Goal: Transaction & Acquisition: Obtain resource

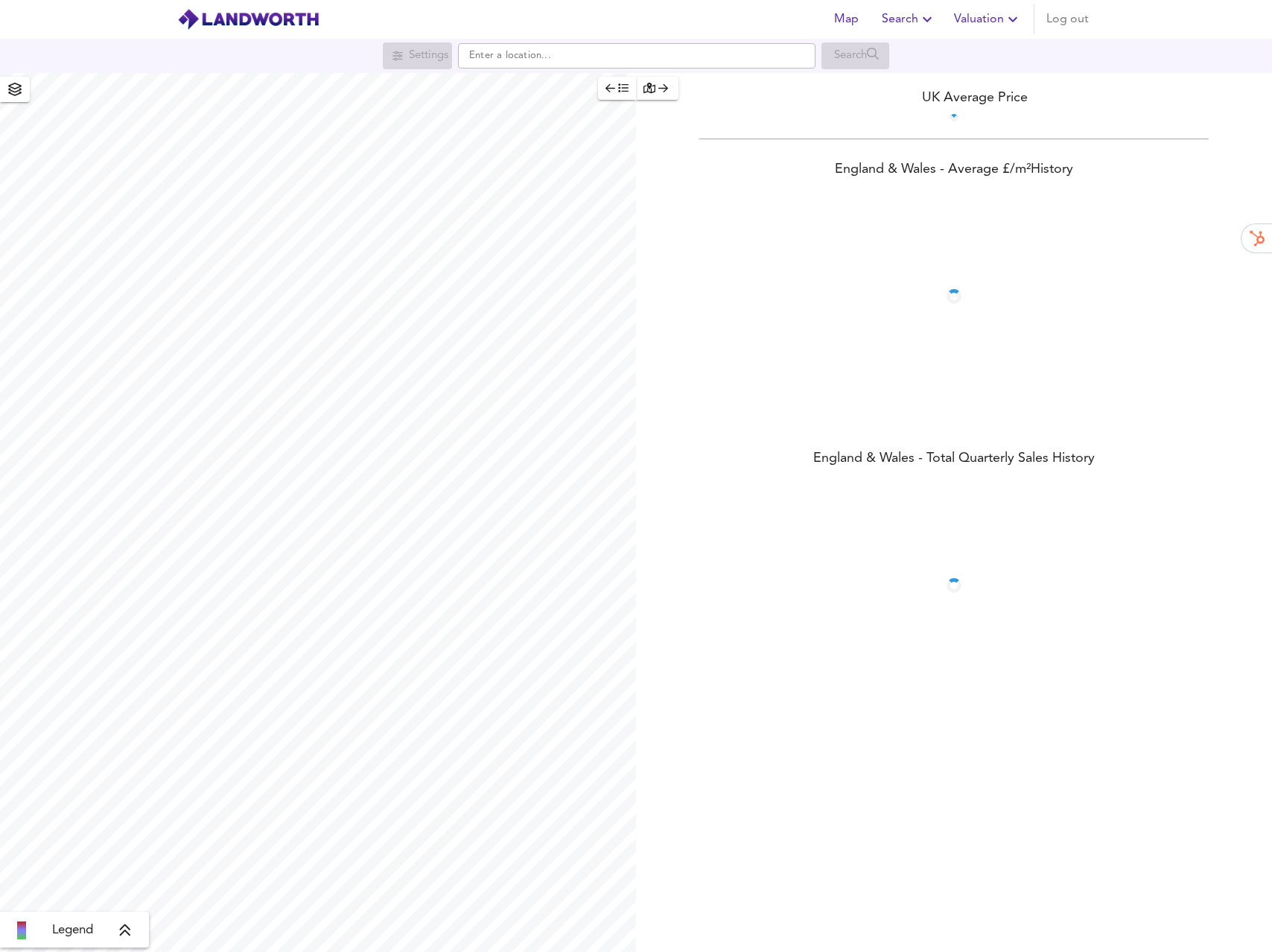
click at [986, 20] on span "Valuation" at bounding box center [987, 19] width 68 height 21
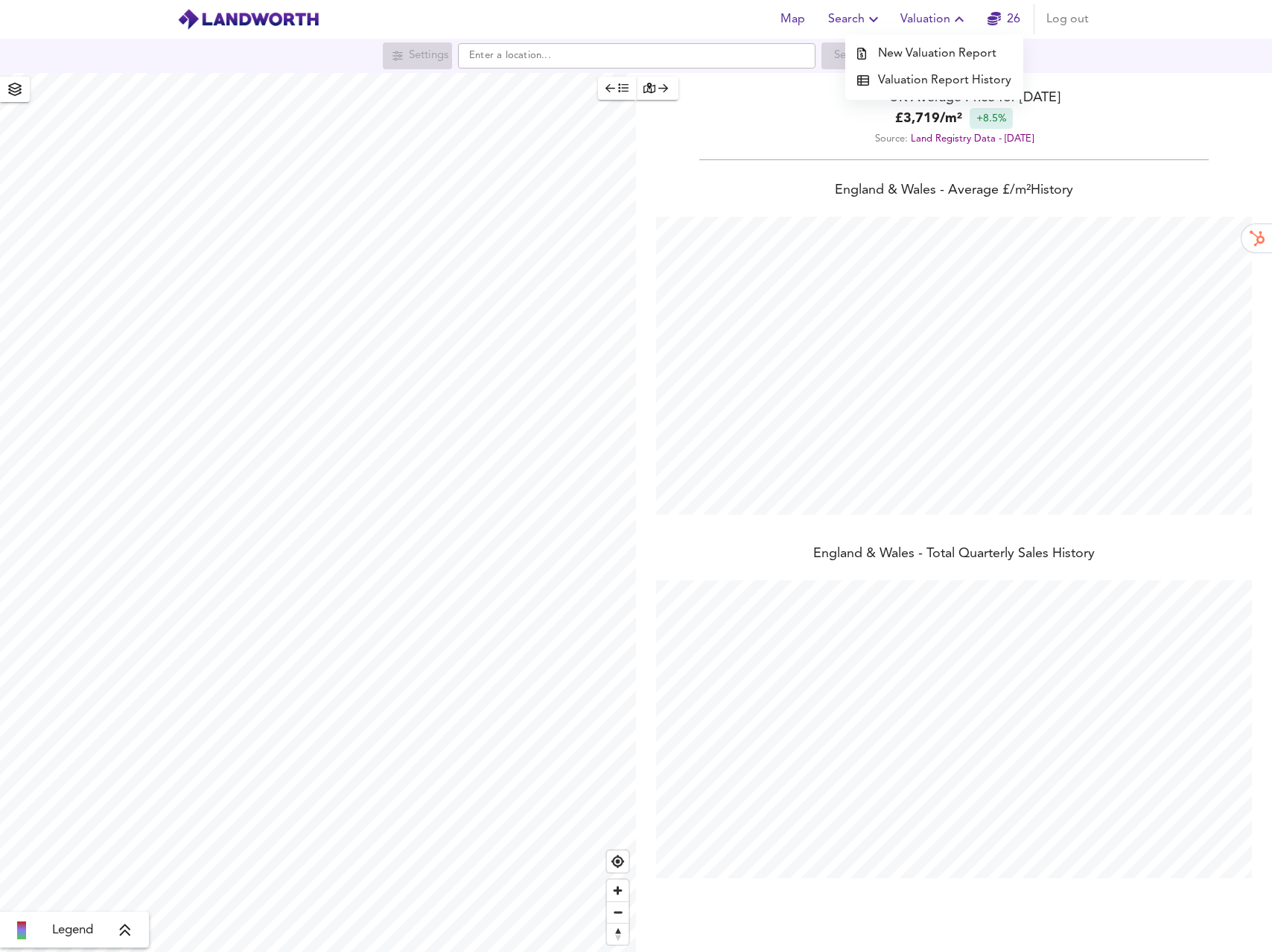
scroll to position [952, 1272]
click at [955, 18] on icon "button" at bounding box center [959, 20] width 18 height 18
click at [950, 17] on span "Valuation" at bounding box center [934, 19] width 68 height 21
click at [915, 76] on li "Valuation Report History" at bounding box center [934, 80] width 178 height 27
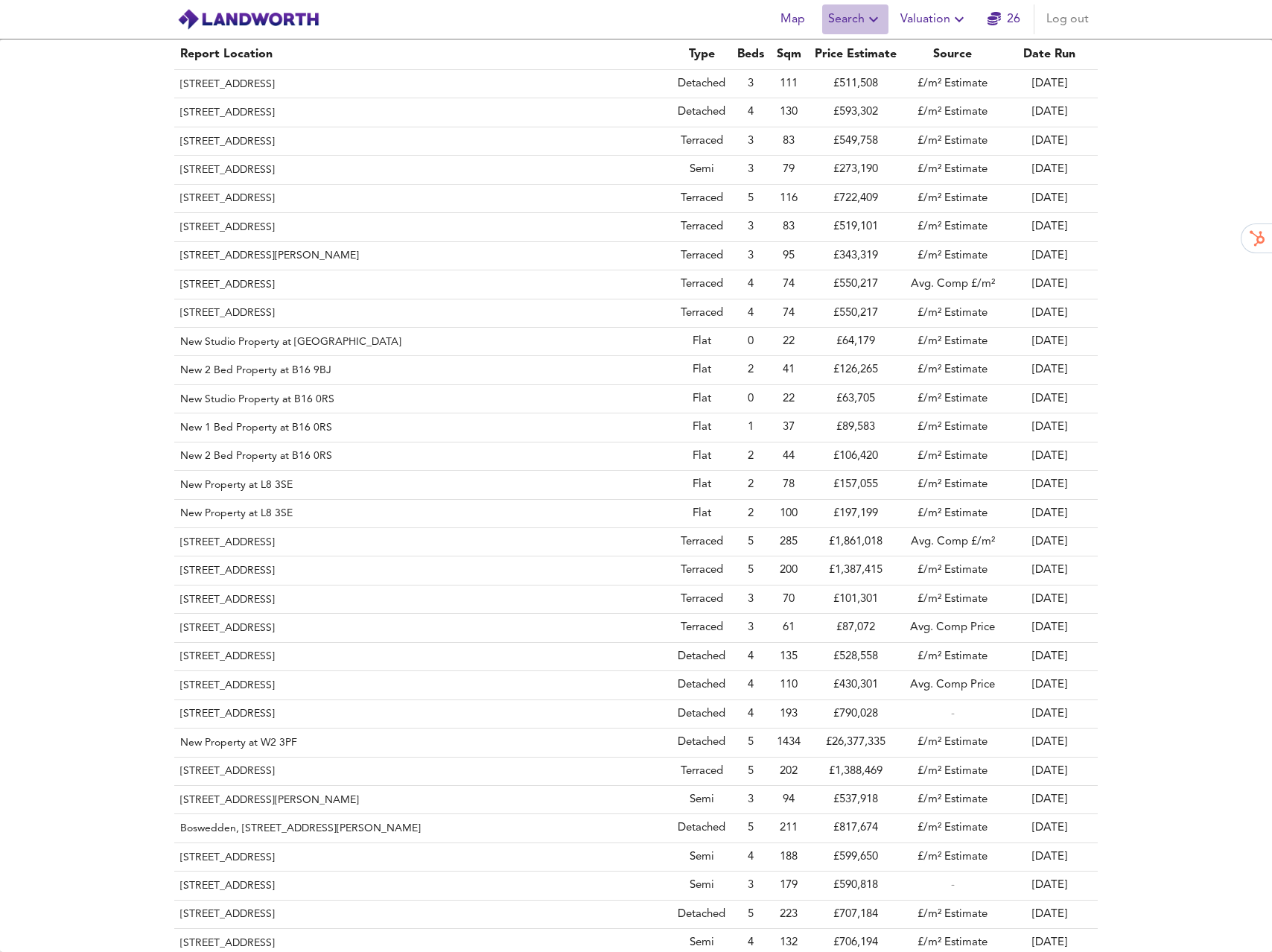
click at [861, 24] on span "Search" at bounding box center [855, 19] width 54 height 21
click at [850, 50] on li "New Search" at bounding box center [856, 53] width 148 height 27
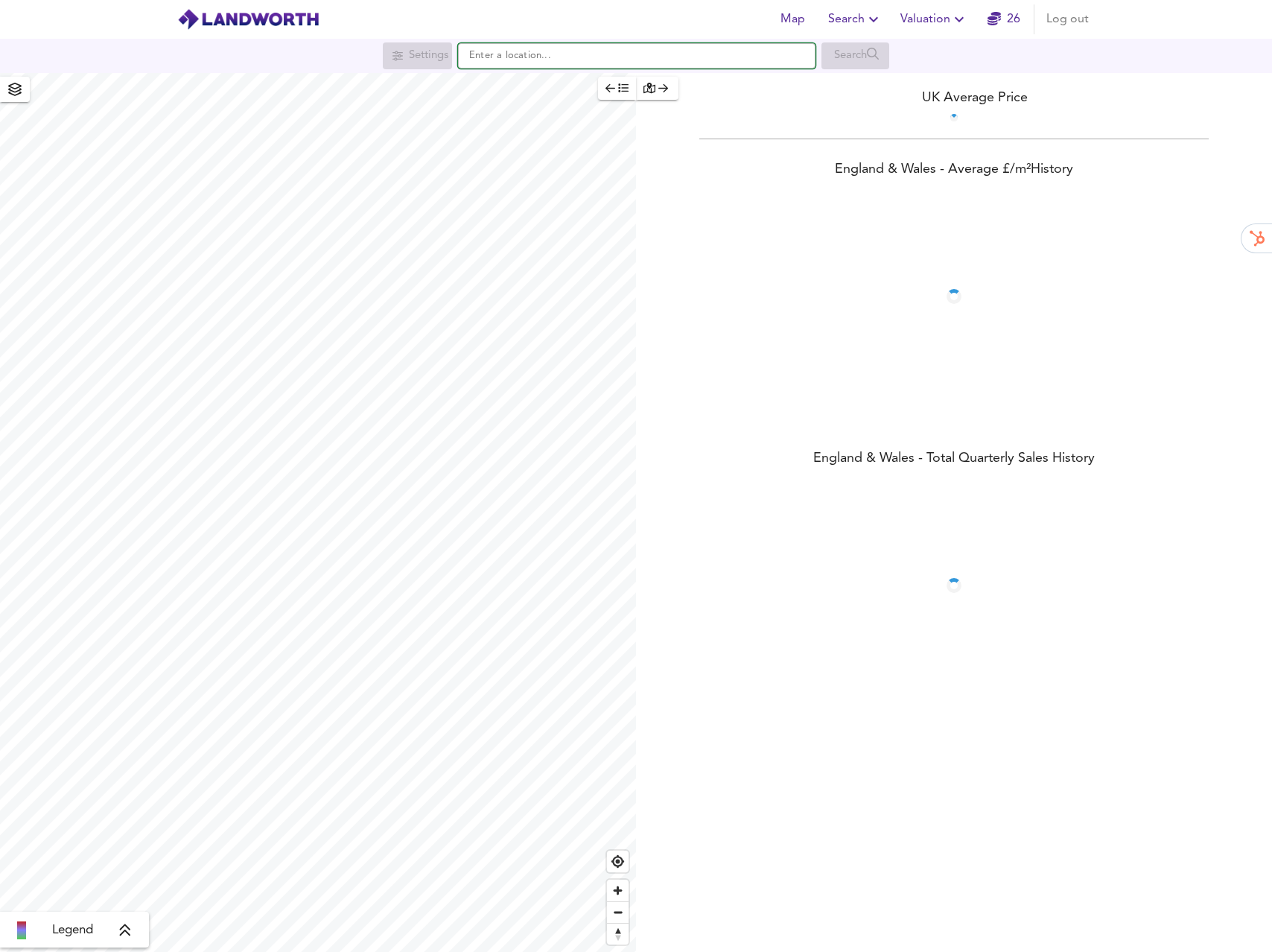
click at [600, 53] on input "text" at bounding box center [636, 56] width 357 height 26
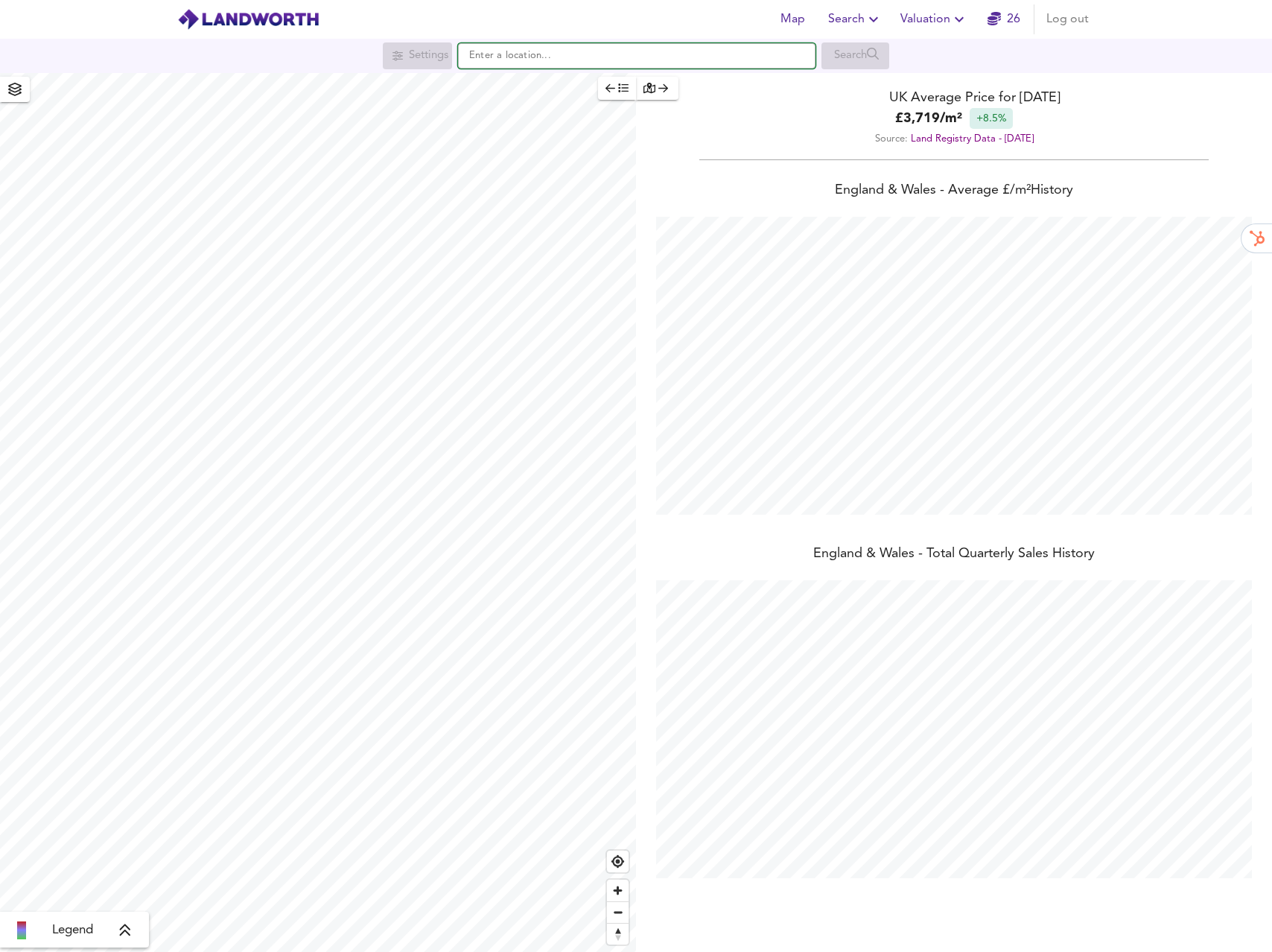
scroll to position [952, 1272]
type input "[STREET_ADDRESS]"
checkbox input "false"
checkbox input "true"
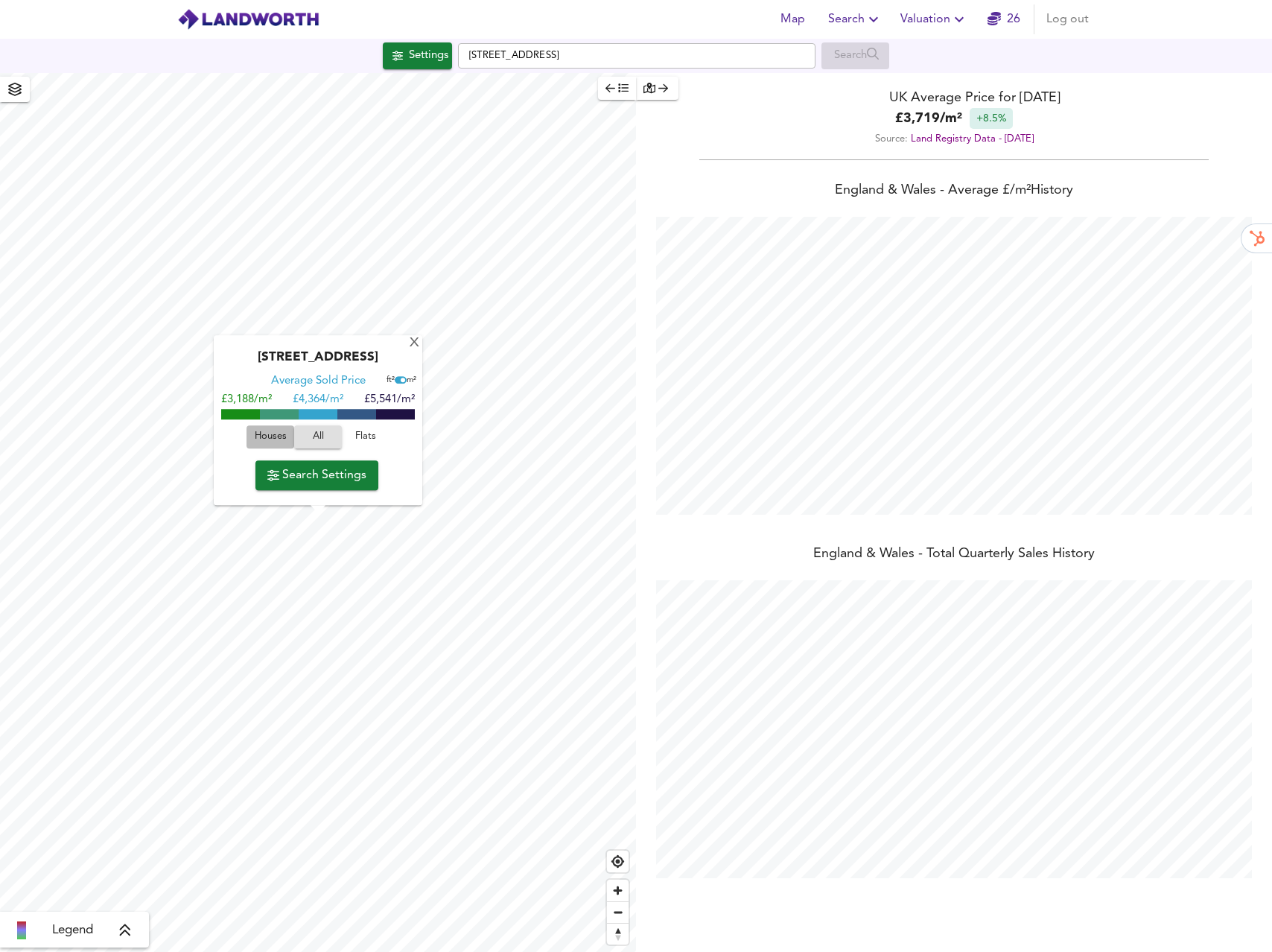
click at [275, 439] on span "Houses" at bounding box center [270, 437] width 40 height 17
click at [316, 440] on span "All" at bounding box center [318, 437] width 40 height 17
click at [283, 435] on span "Houses" at bounding box center [270, 437] width 40 height 17
click at [317, 473] on span "Search Settings" at bounding box center [317, 475] width 99 height 21
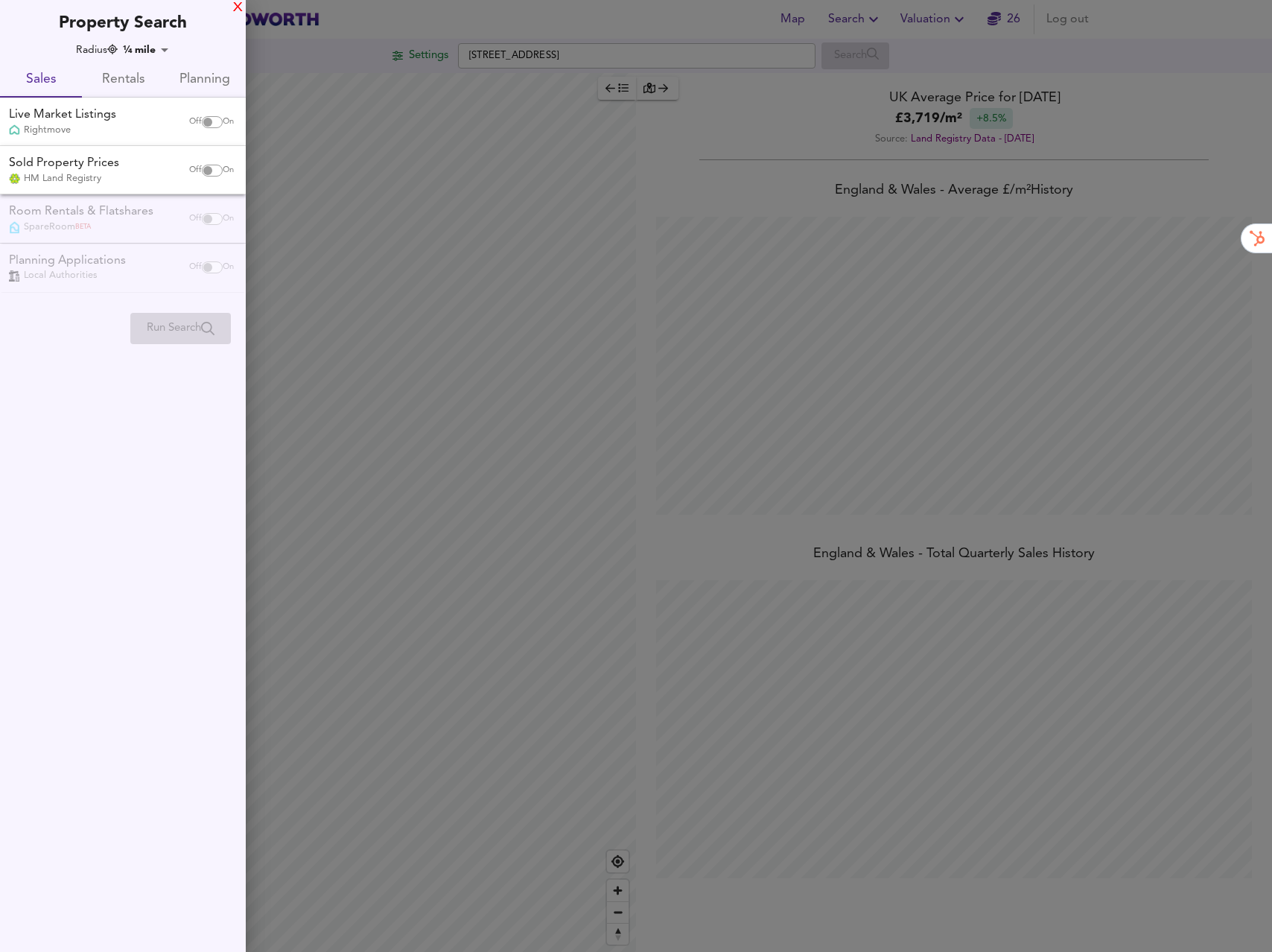
click at [236, 3] on div "X" at bounding box center [238, 8] width 10 height 11
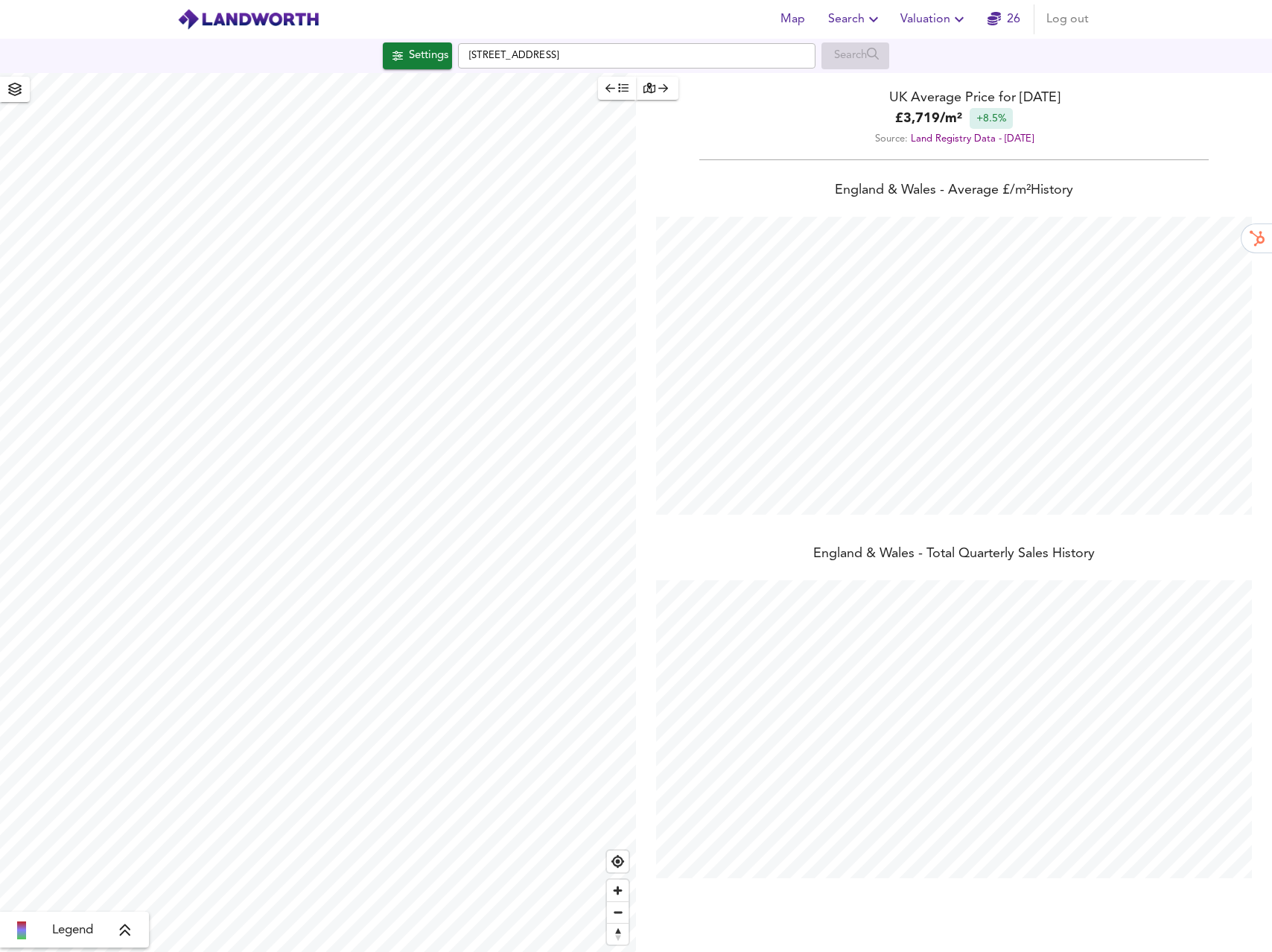
click at [996, 23] on icon "button" at bounding box center [994, 19] width 14 height 14
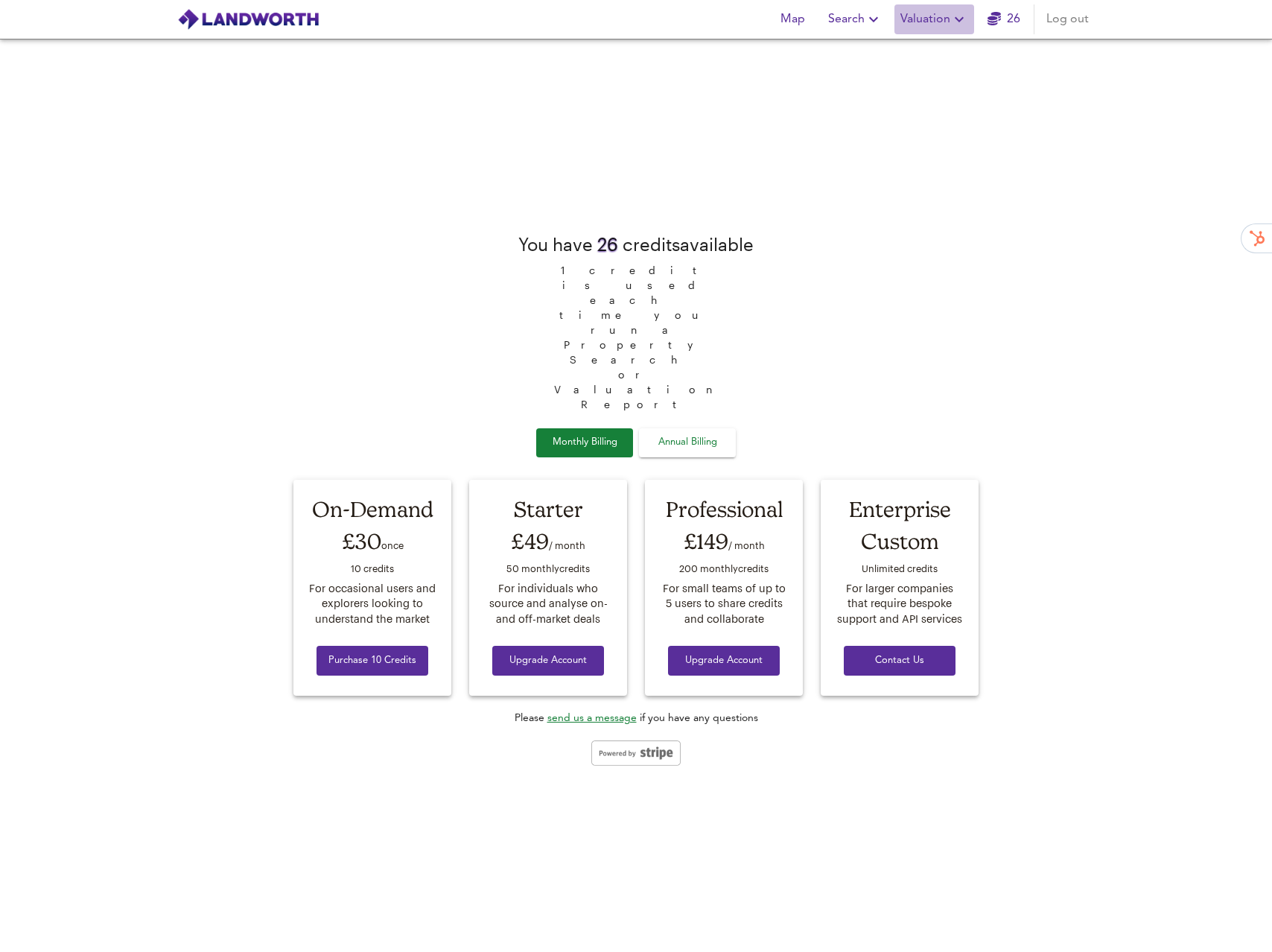
click at [944, 19] on span "Valuation" at bounding box center [934, 19] width 68 height 21
click at [937, 46] on li "New Valuation Report" at bounding box center [934, 53] width 178 height 27
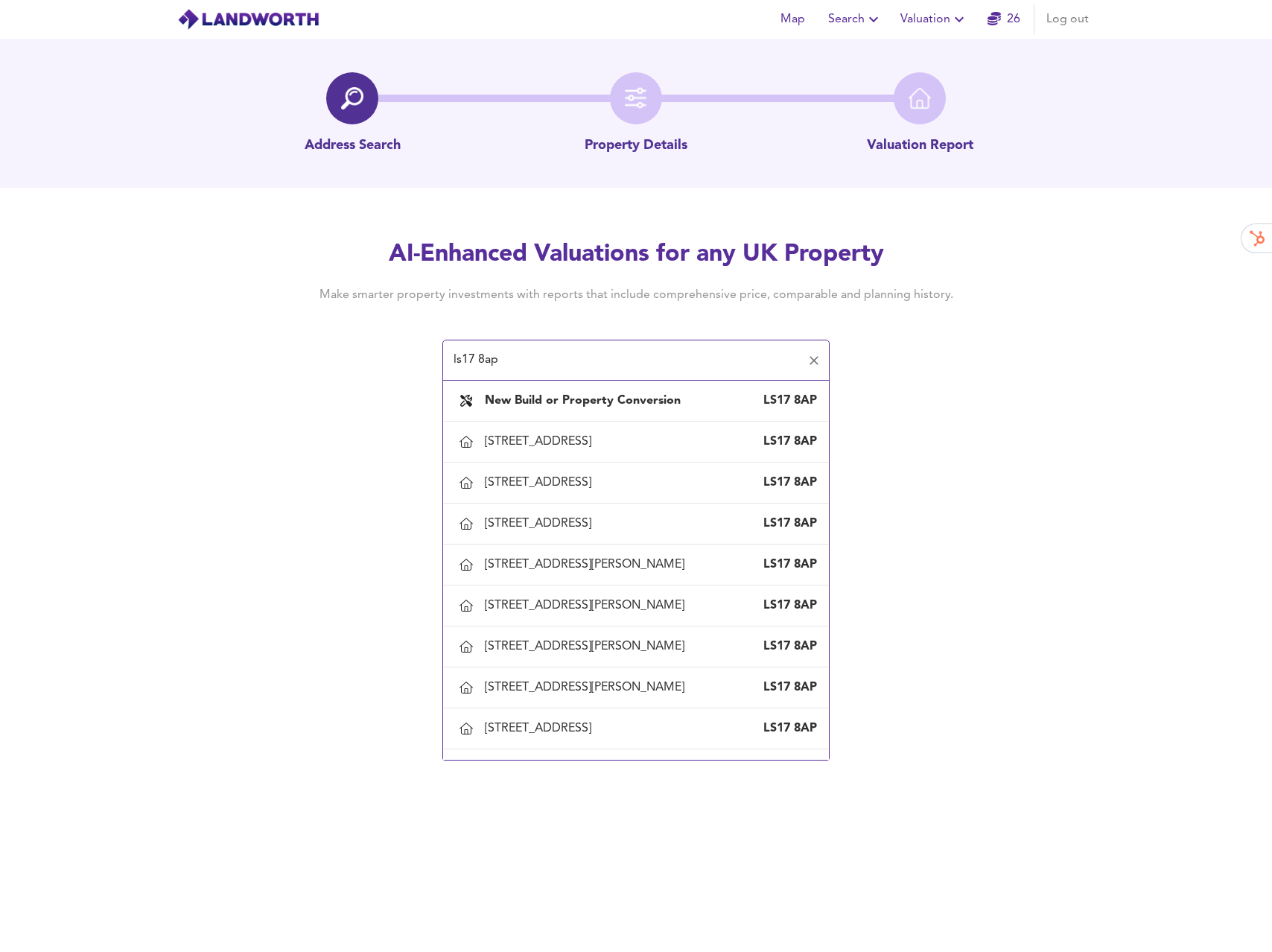
scroll to position [32, 0]
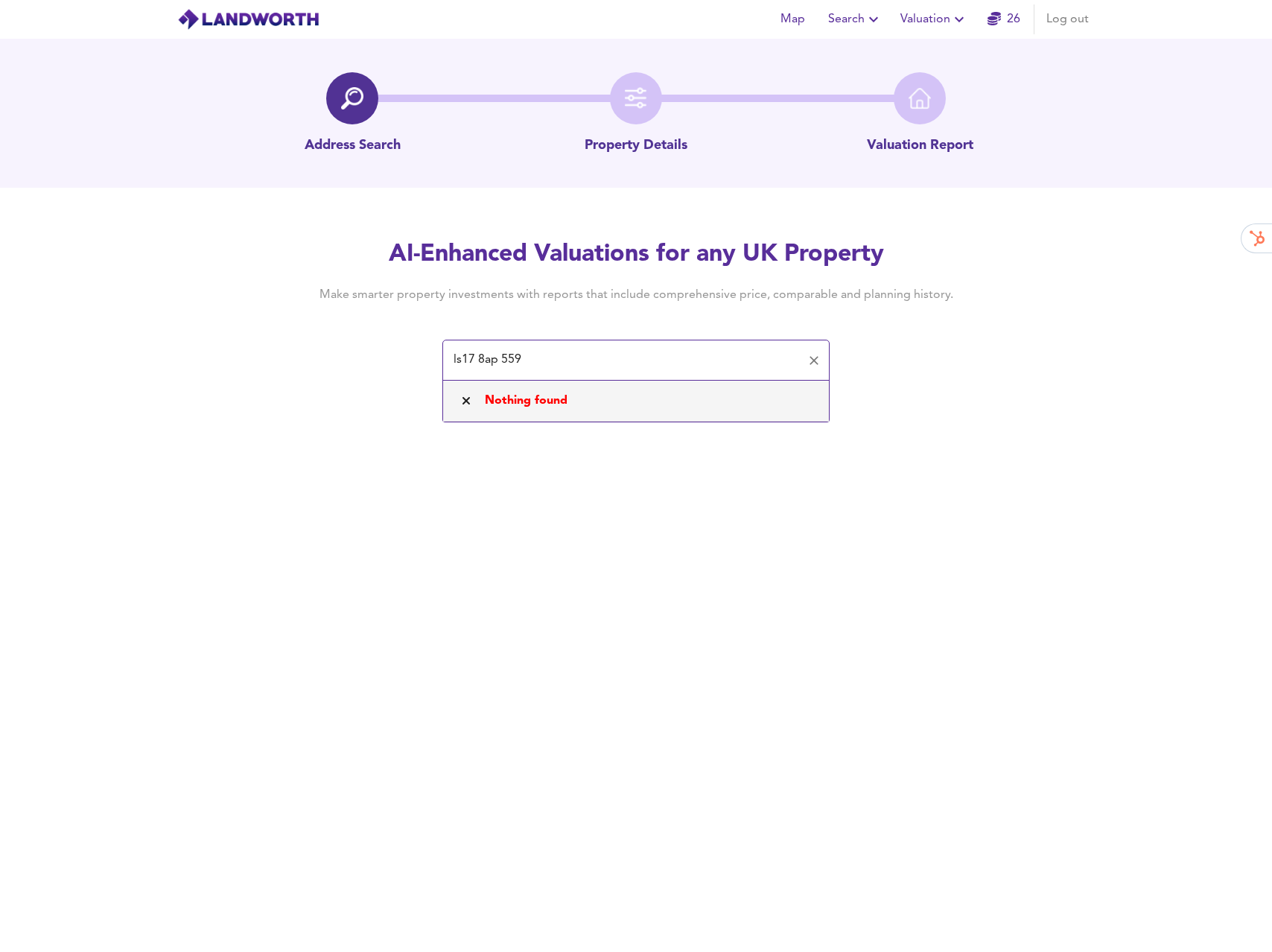
click at [563, 368] on input "ls17 8ap 559" at bounding box center [624, 360] width 351 height 29
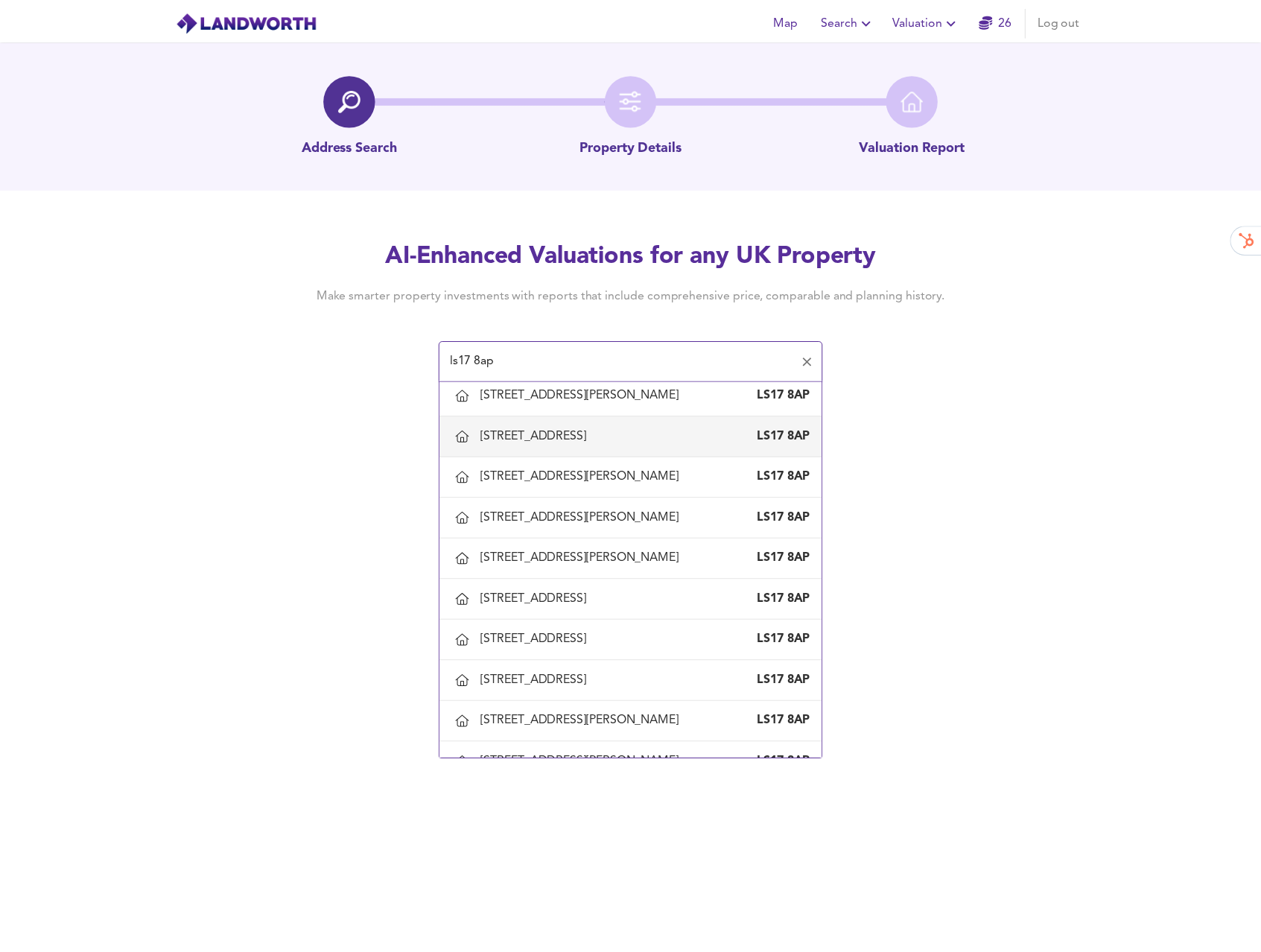
scroll to position [645, 0]
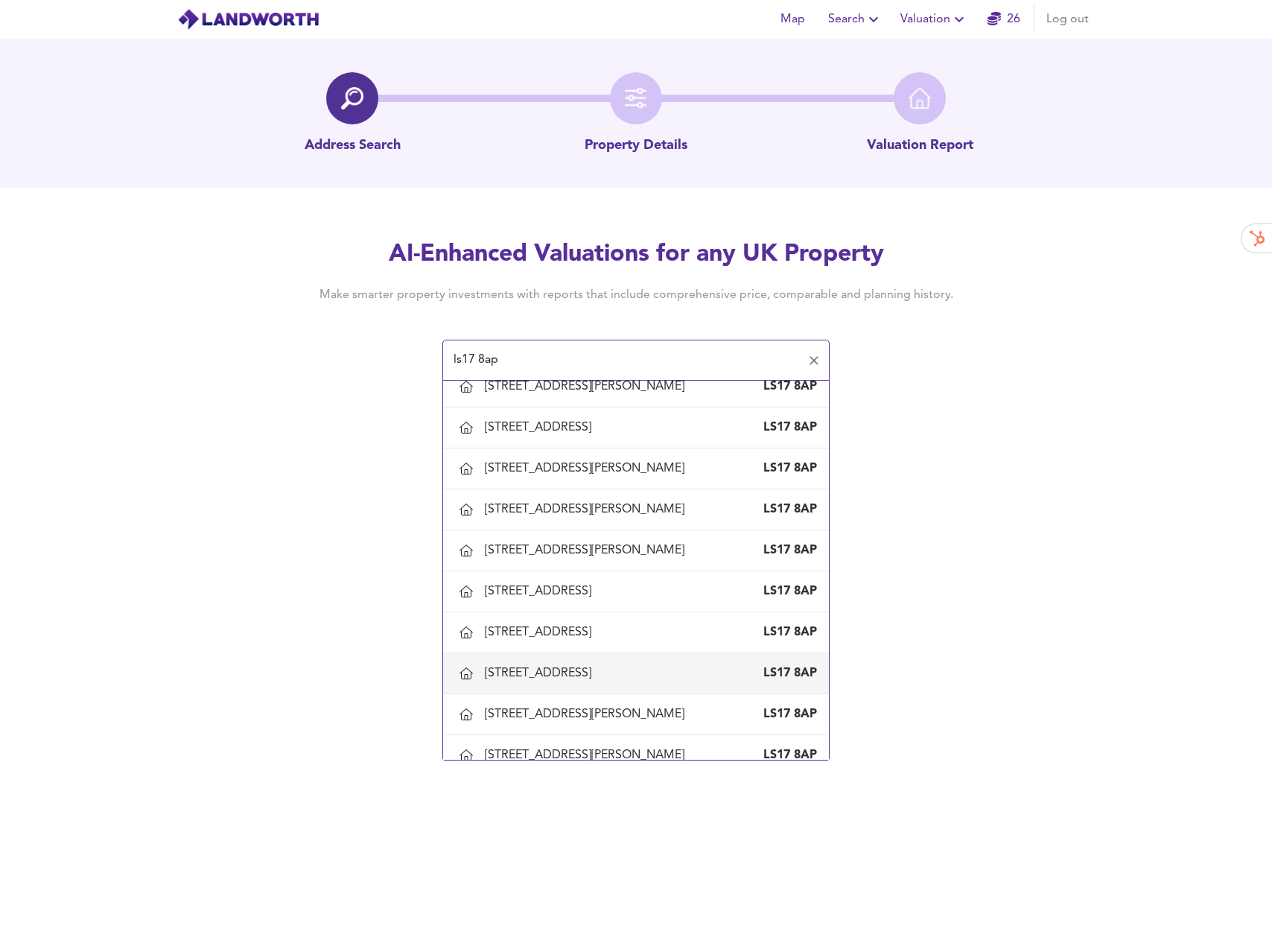
click at [534, 666] on div "[STREET_ADDRESS]" at bounding box center [541, 673] width 112 height 17
type input "[STREET_ADDRESS]"
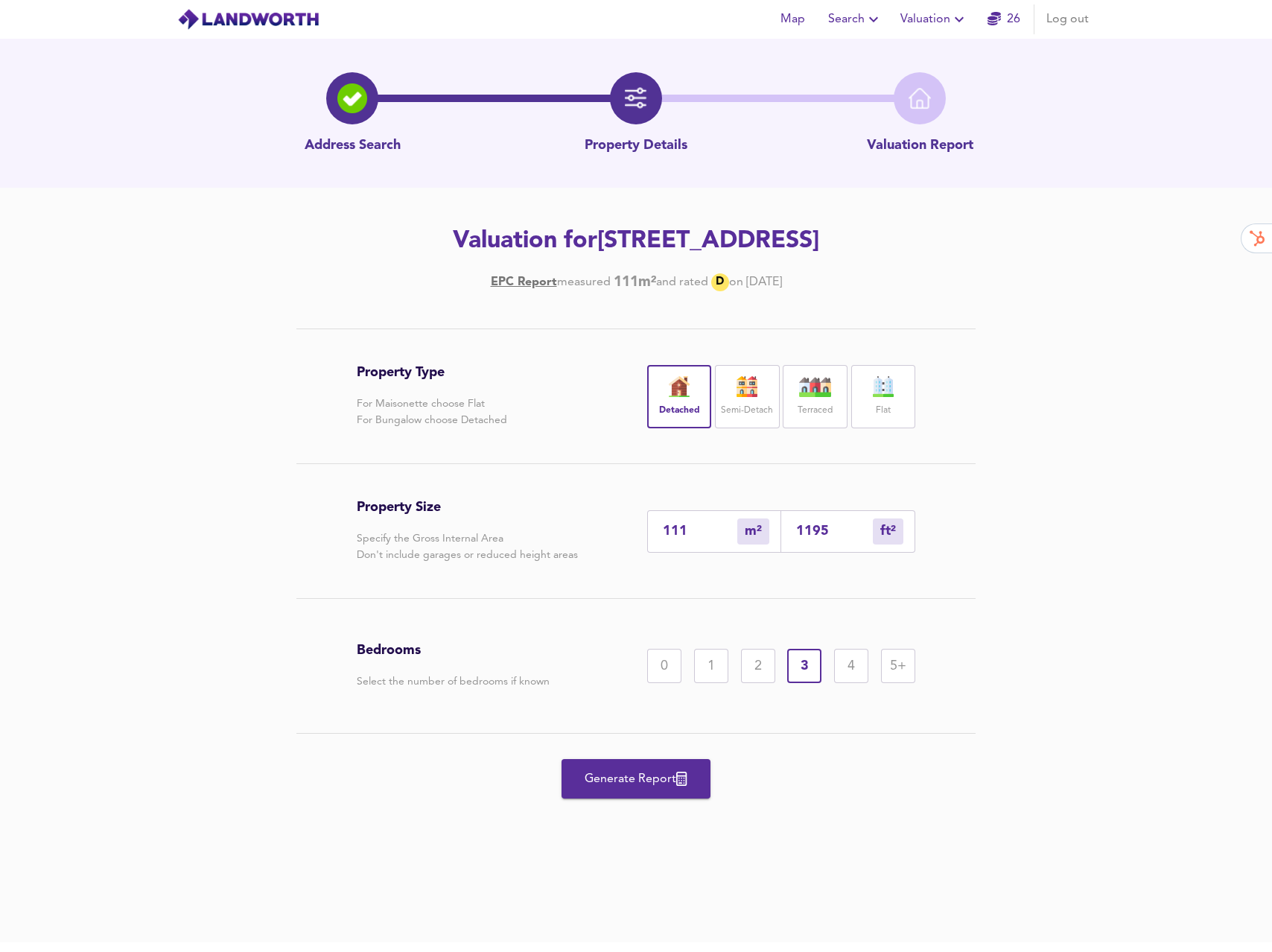
click at [690, 528] on input "111" at bounding box center [700, 532] width 75 height 16
drag, startPoint x: 691, startPoint y: 537, endPoint x: 654, endPoint y: 533, distance: 37.2
click at [654, 533] on div "111 m² sqm" at bounding box center [714, 531] width 134 height 42
type input "1"
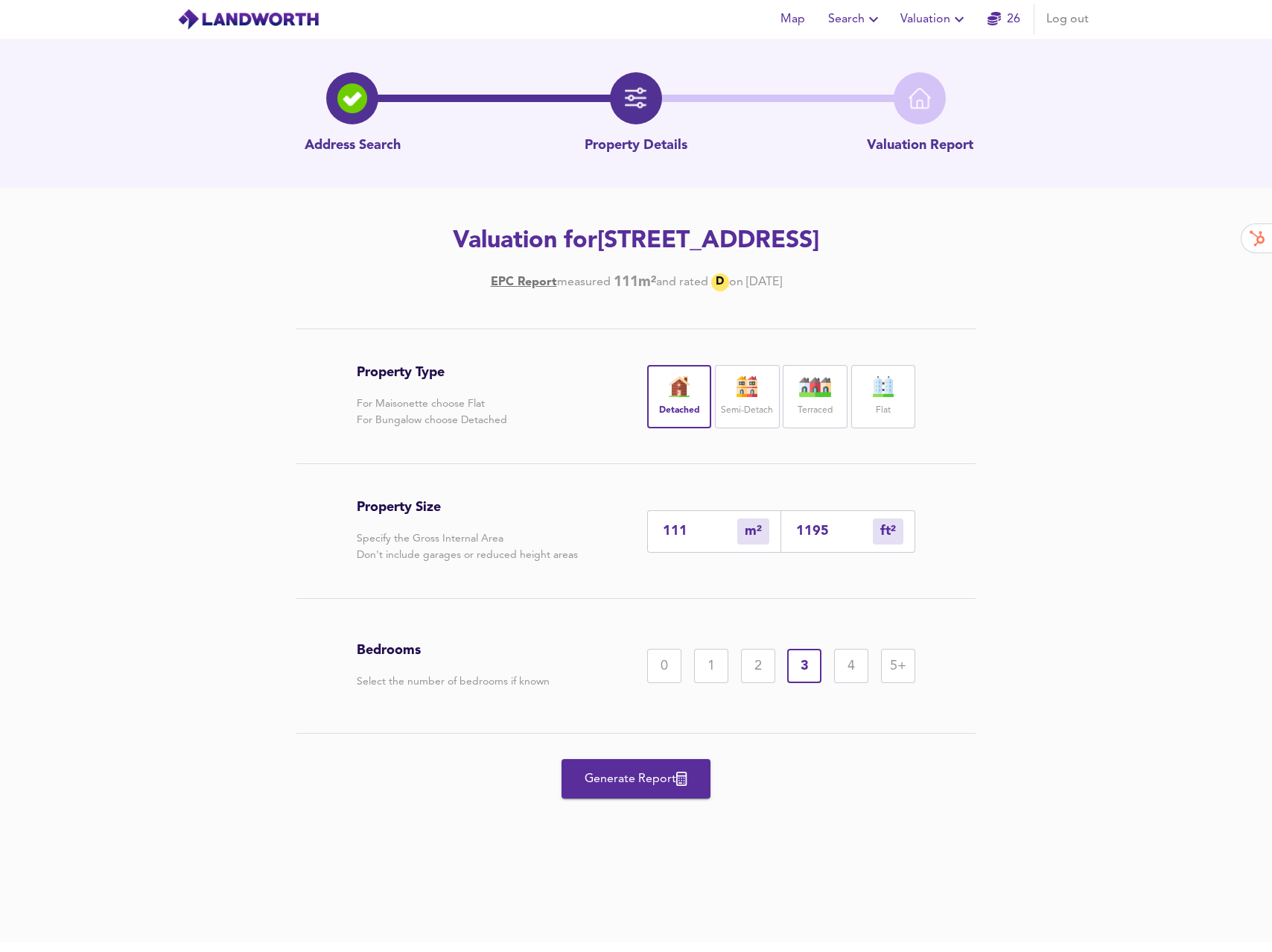
type input "11"
type input "12"
type input "129"
type input "120"
type input "1292"
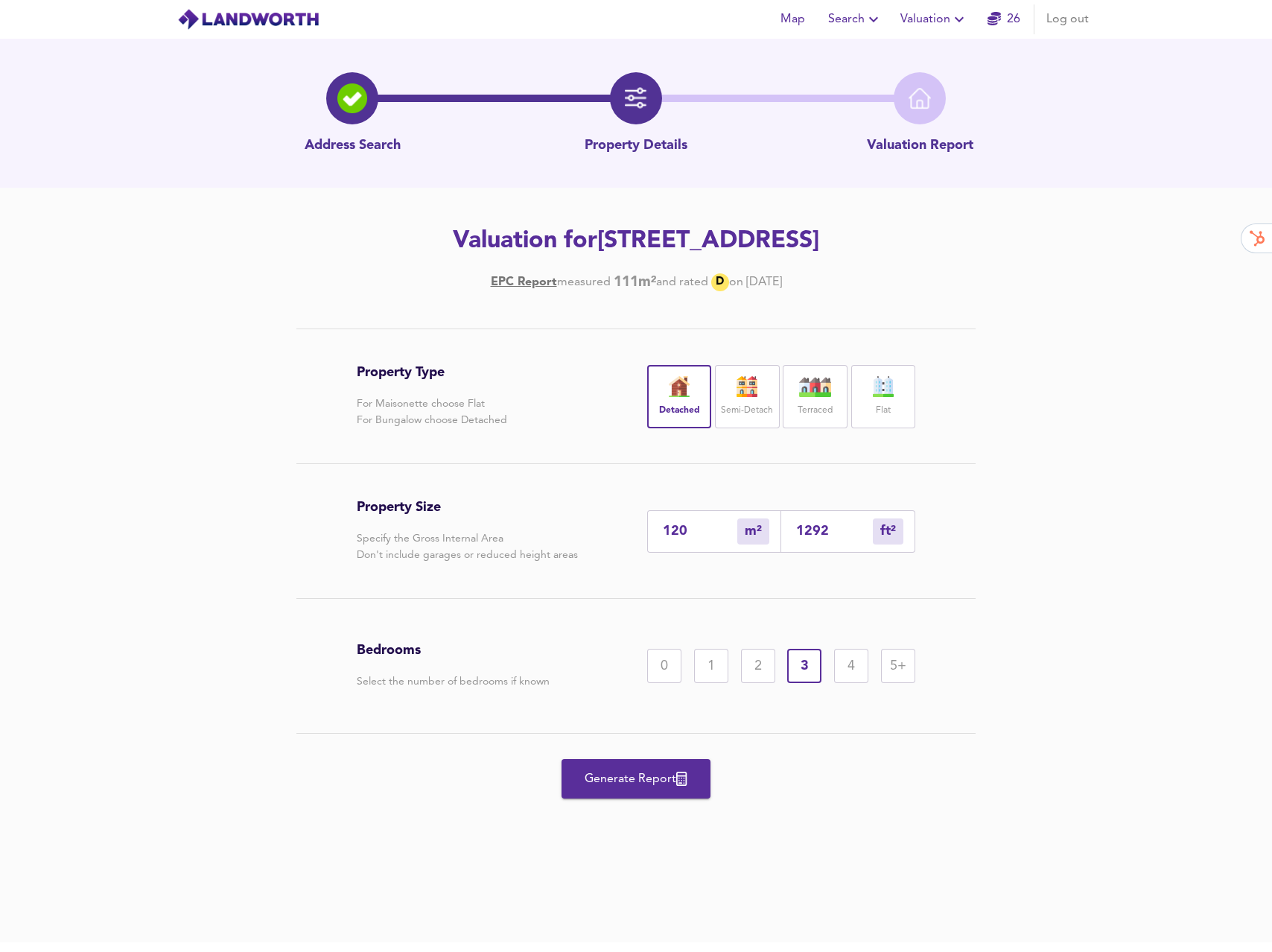
type input "120"
click at [854, 678] on div "4" at bounding box center [851, 666] width 34 height 34
click at [907, 806] on div "Generate Report" at bounding box center [635, 779] width 558 height 91
click at [647, 775] on span "Generate Report" at bounding box center [636, 779] width 119 height 21
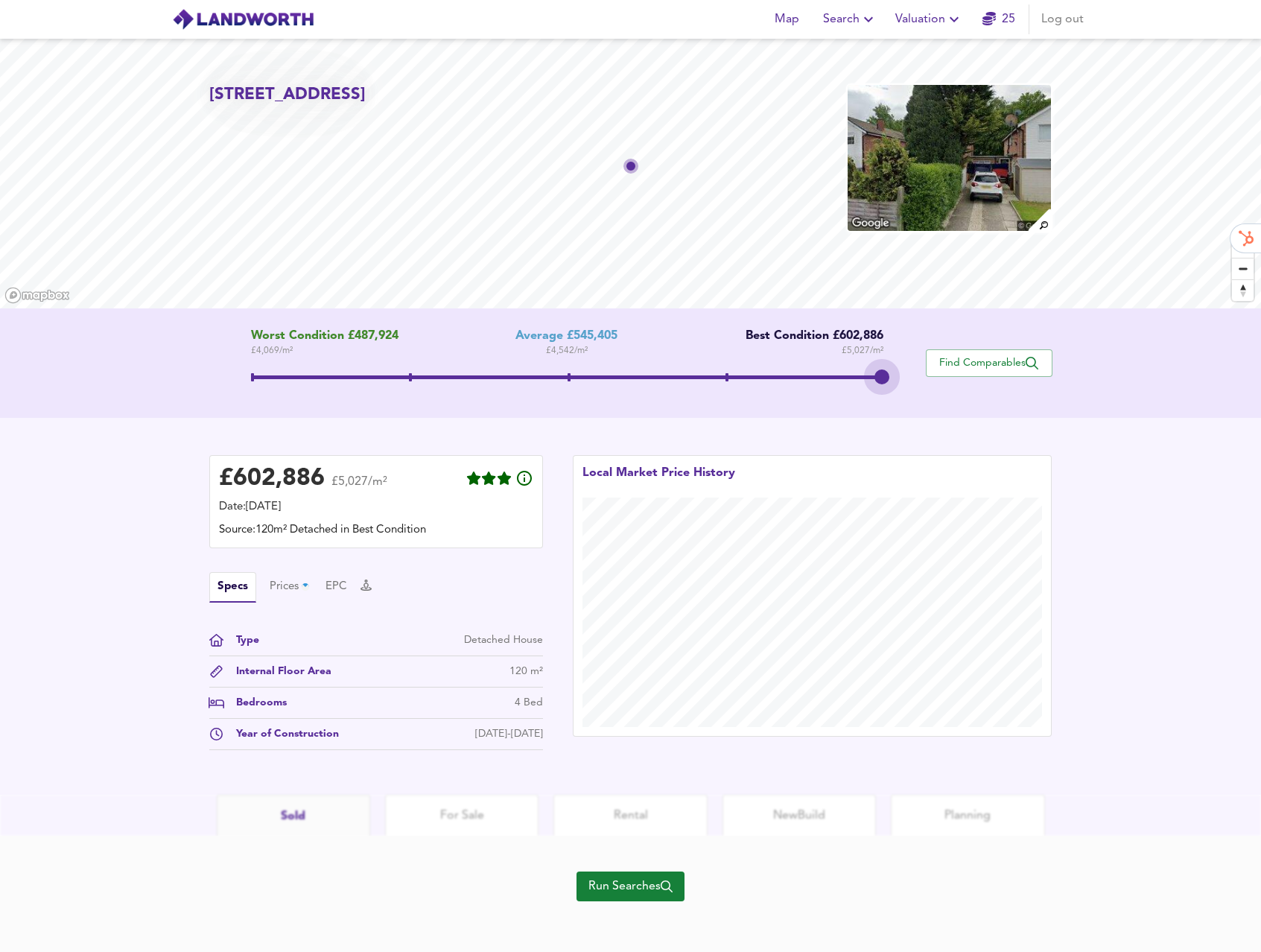
drag, startPoint x: 576, startPoint y: 380, endPoint x: 937, endPoint y: 440, distance: 366.0
click at [937, 440] on div "[STREET_ADDRESS] Worst Condition £487,924 £ 4,069 / m² Average £545,405 £ 4,542…" at bounding box center [630, 416] width 1261 height 756
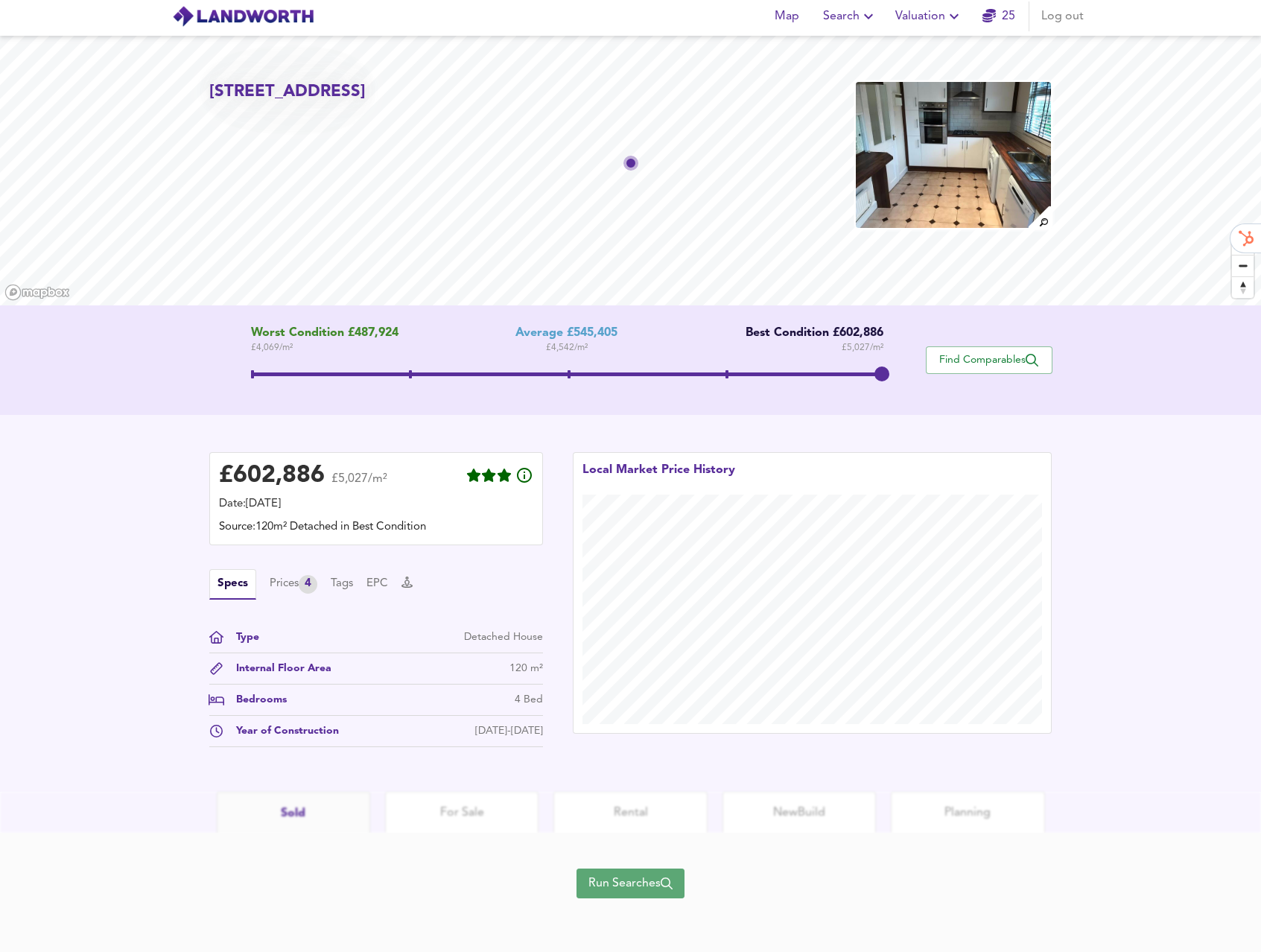
click at [641, 883] on span "Run Searches" at bounding box center [630, 883] width 84 height 21
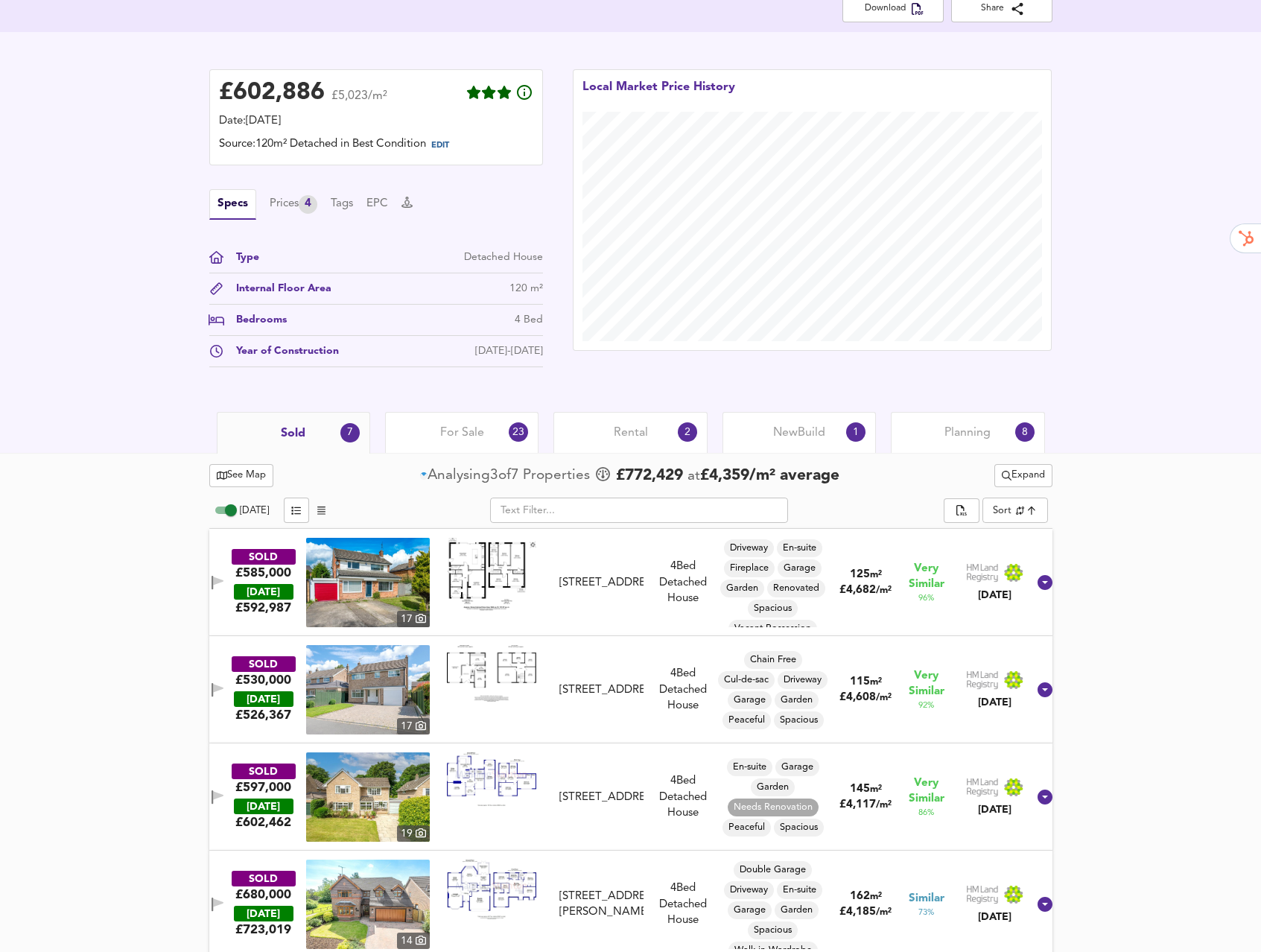
scroll to position [236, 0]
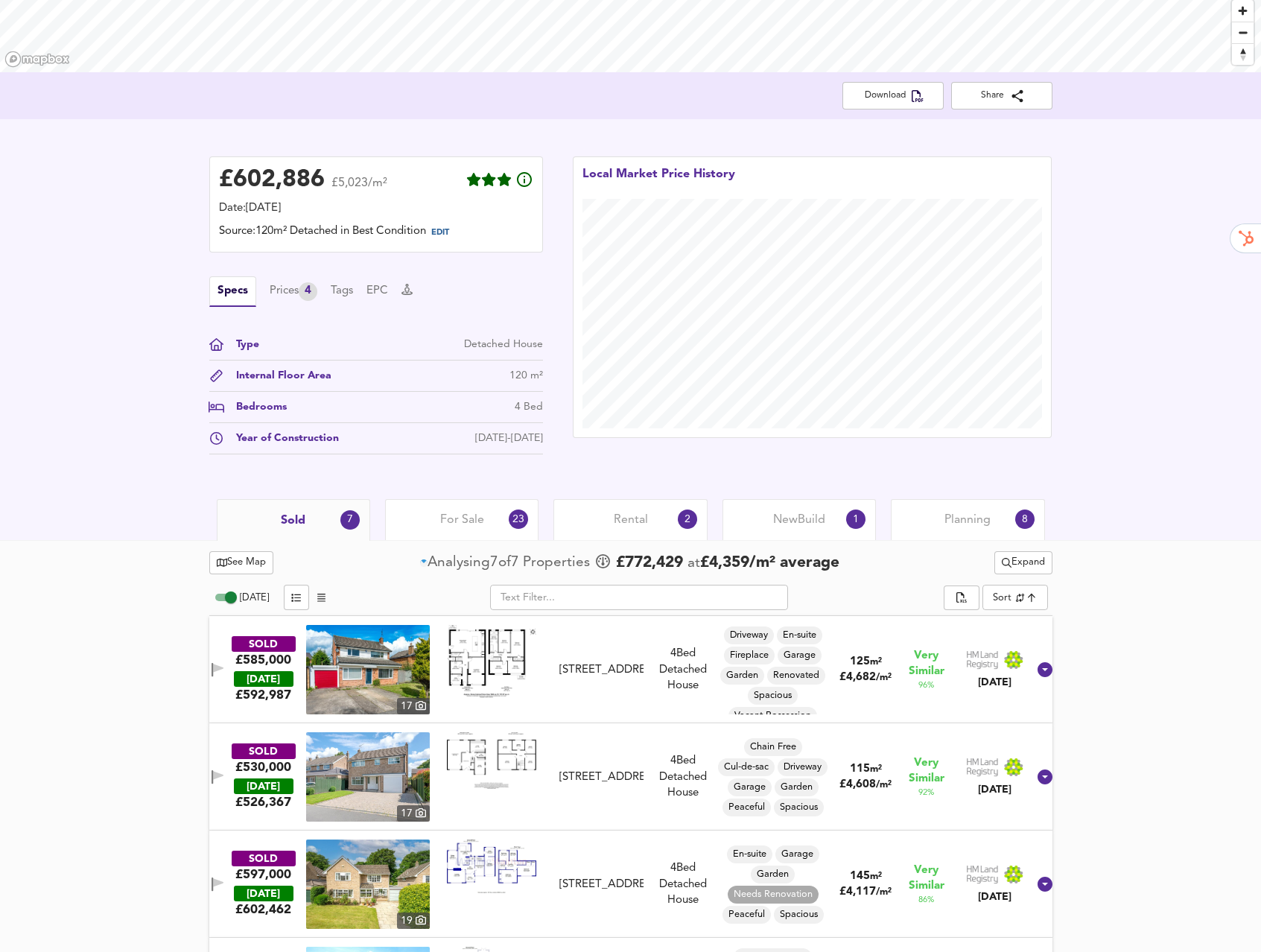
click at [450, 527] on span "For Sale" at bounding box center [462, 520] width 44 height 17
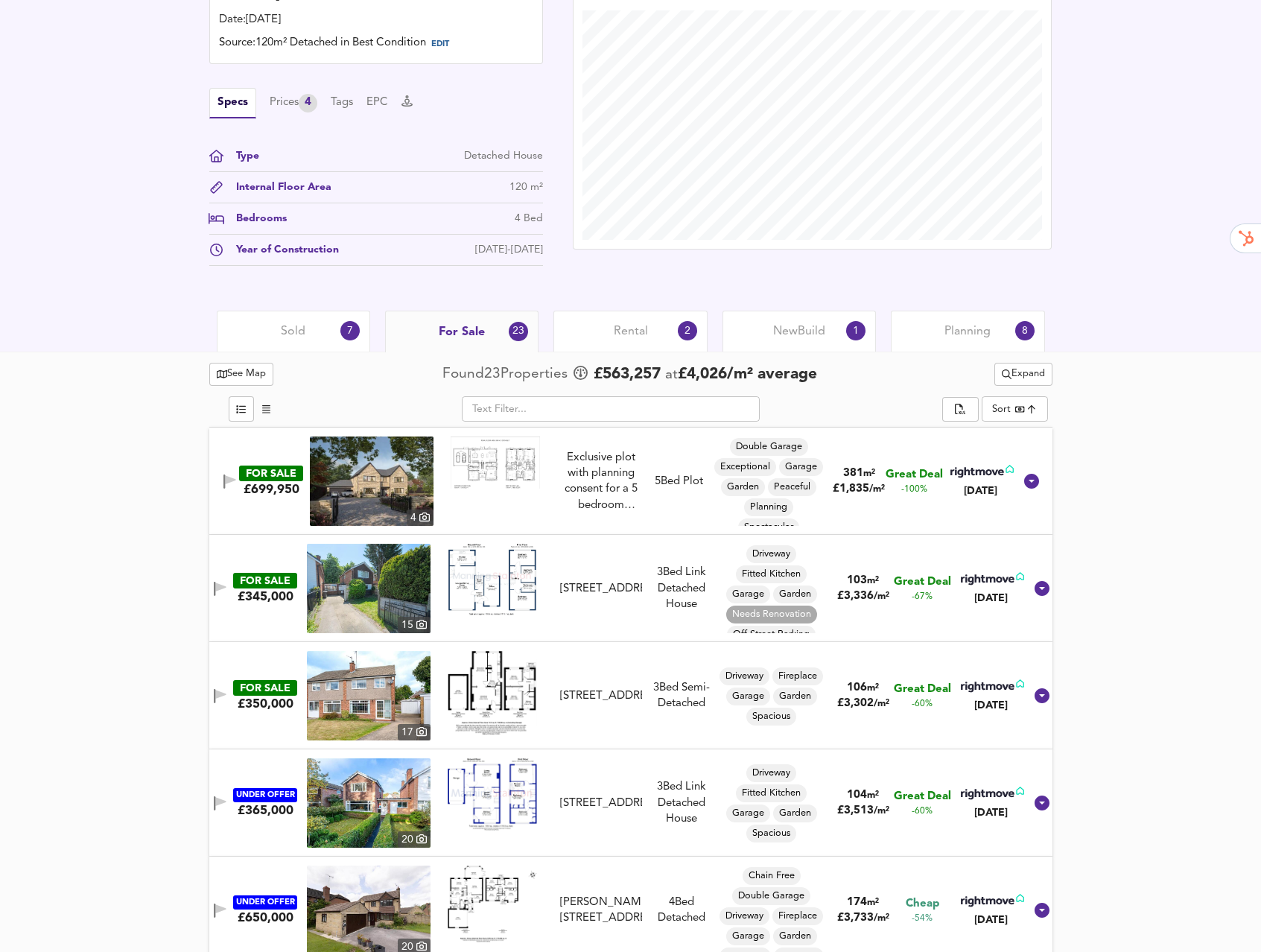
scroll to position [638, 0]
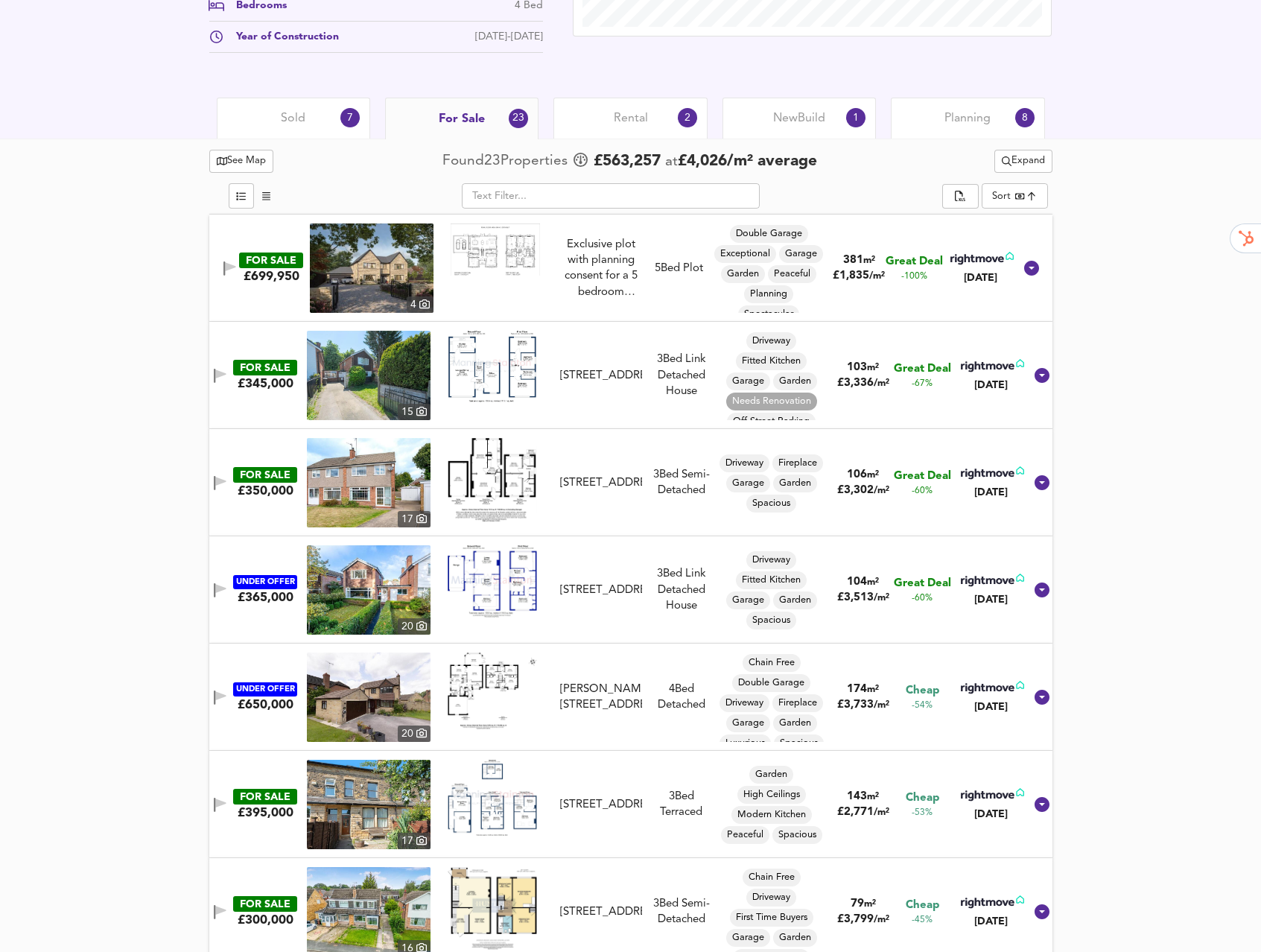
click at [397, 581] on img at bounding box center [369, 590] width 124 height 90
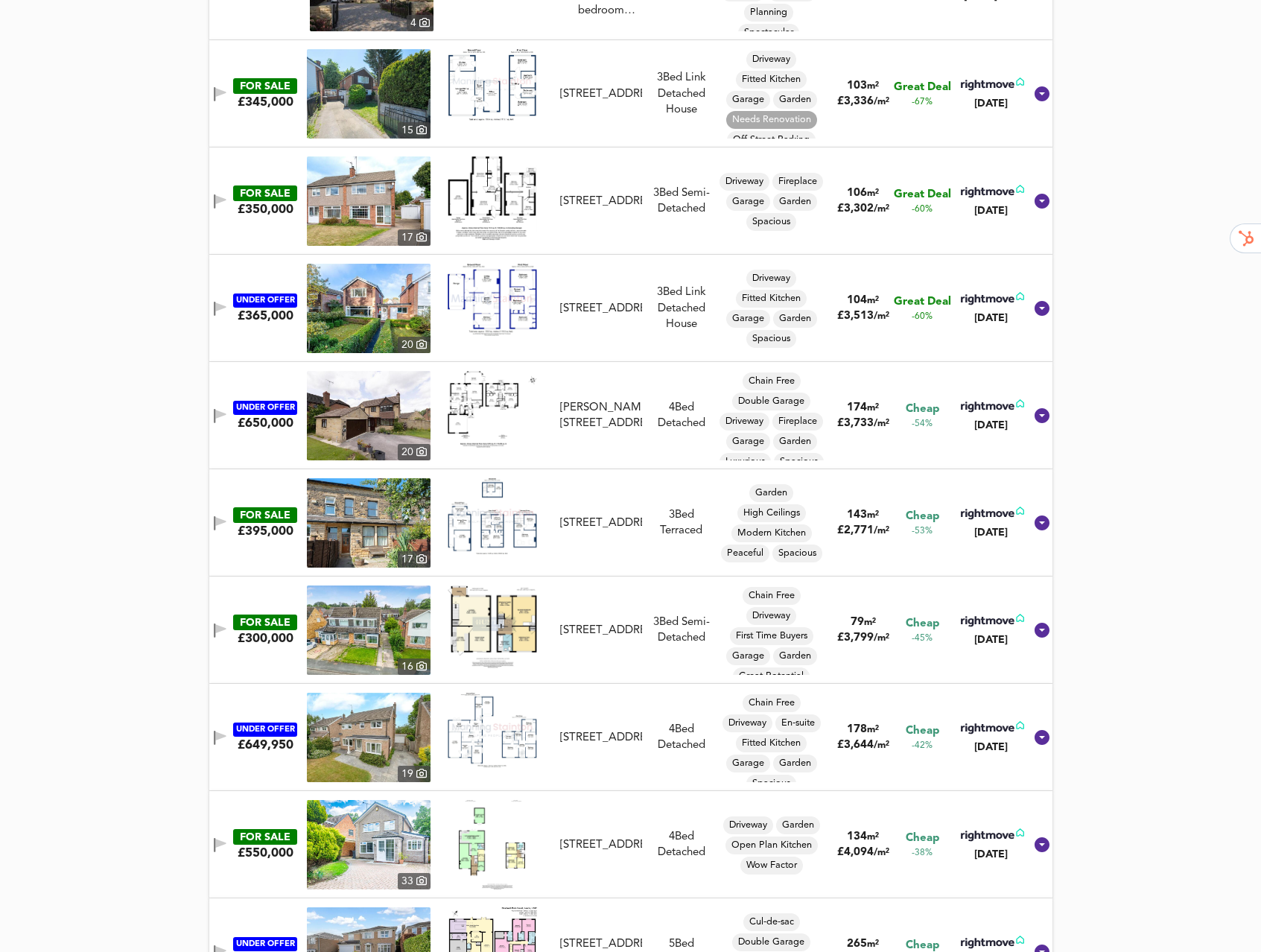
scroll to position [0, 0]
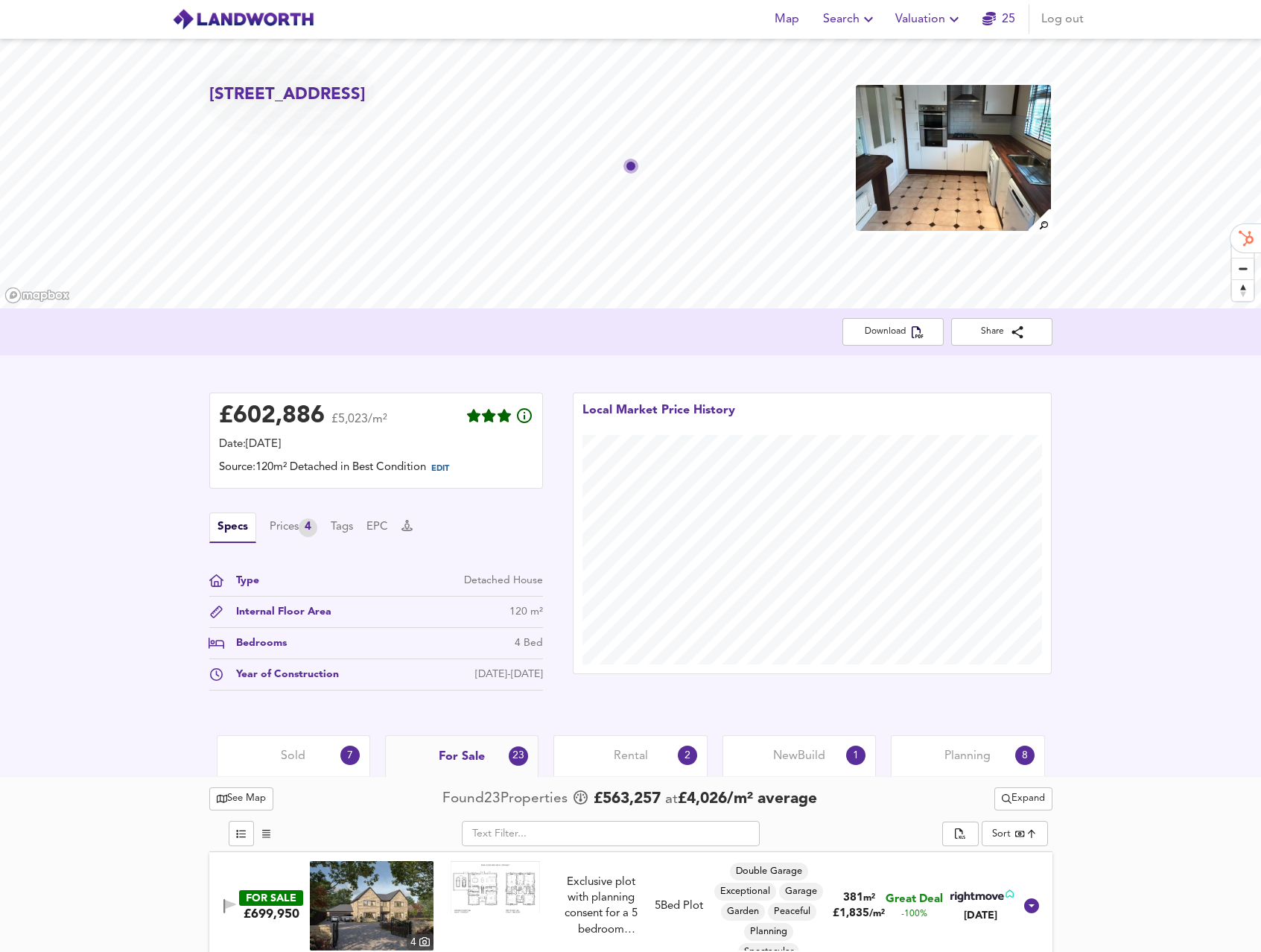
click at [829, 344] on div "Download Share" at bounding box center [631, 332] width 843 height 28
click at [882, 326] on span "Download" at bounding box center [893, 332] width 78 height 16
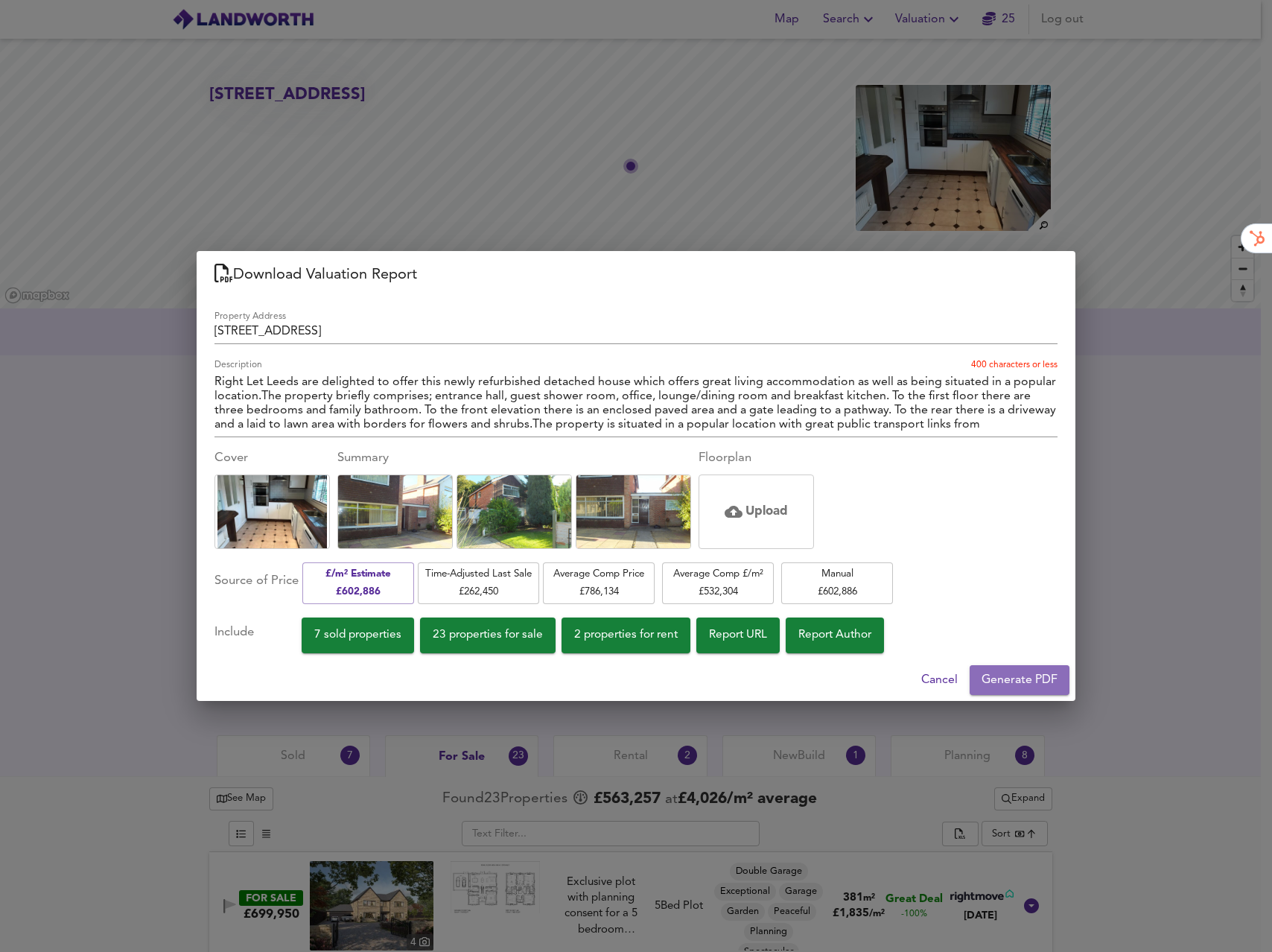
click at [1036, 677] on span "Generate PDF" at bounding box center [1019, 679] width 76 height 21
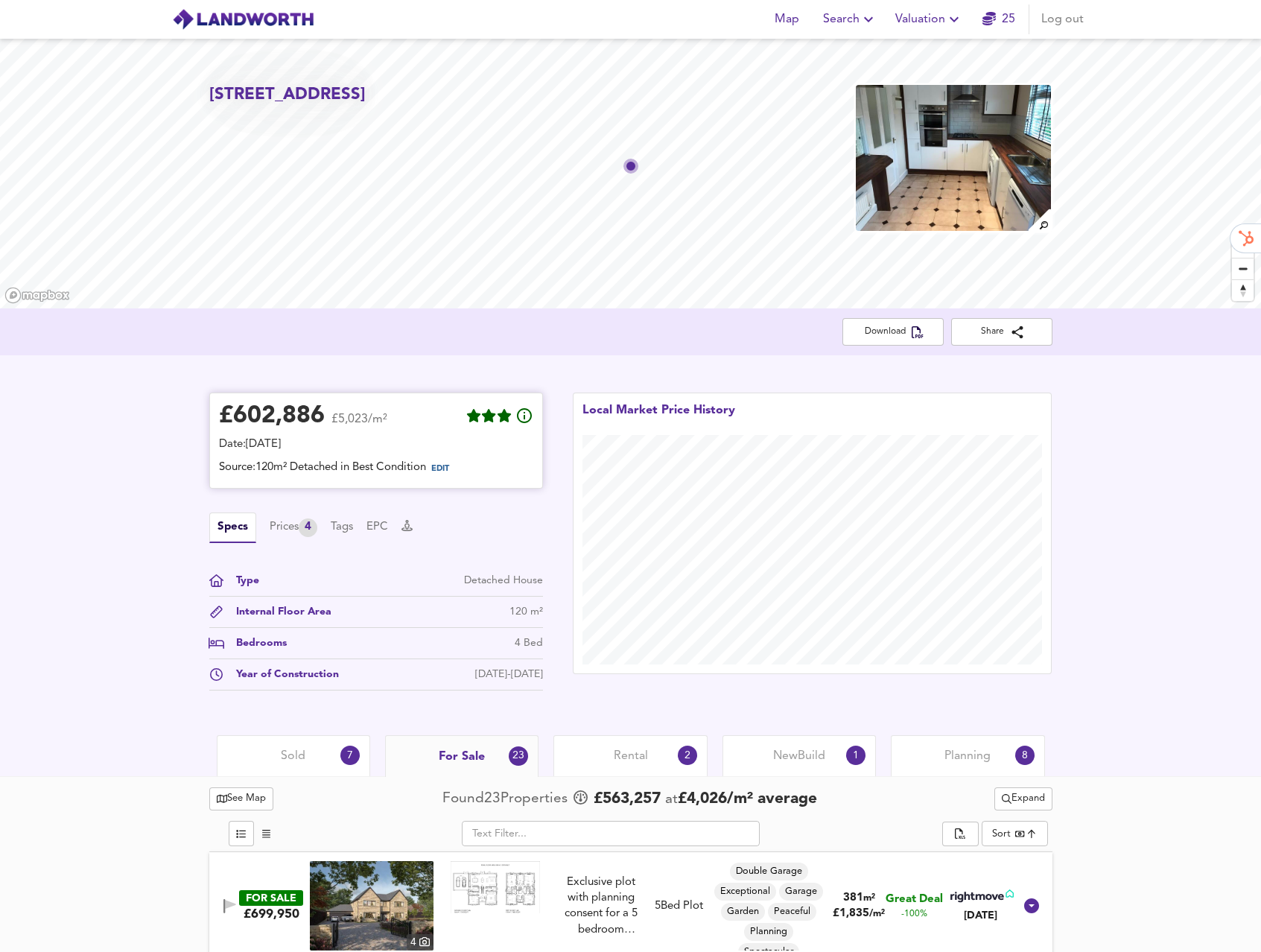
click at [445, 469] on span "EDIT" at bounding box center [440, 469] width 18 height 8
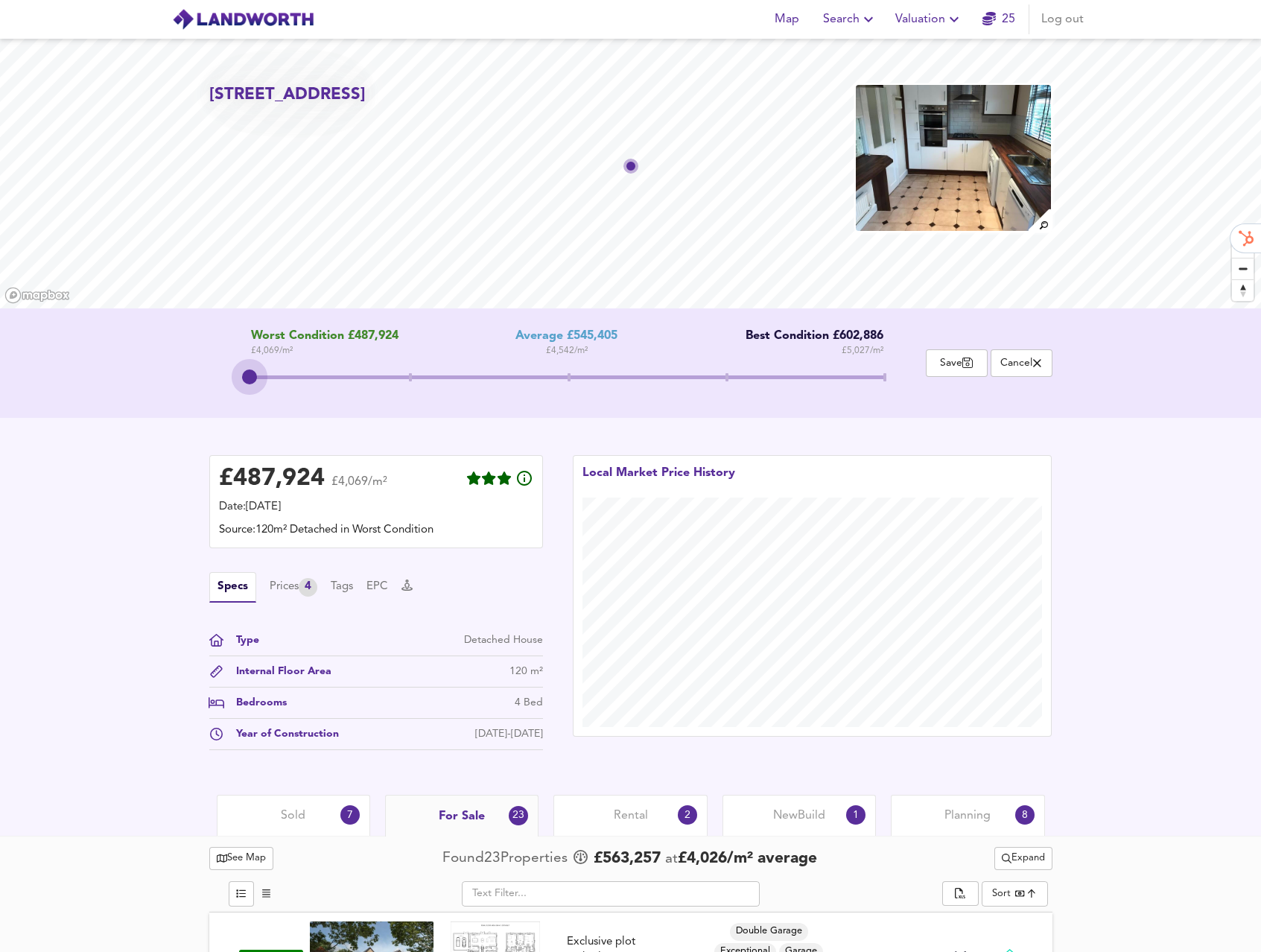
drag, startPoint x: 873, startPoint y: 376, endPoint x: 194, endPoint y: 387, distance: 679.1
click at [194, 387] on div "Worst Condition £487,924 £ 4,069 / m² Average £545,405 £ 4,542 / m² Best Condit…" at bounding box center [630, 362] width 879 height 68
click at [252, 640] on div "Type" at bounding box center [242, 640] width 35 height 16
click at [265, 673] on div "Internal Floor Area" at bounding box center [278, 671] width 107 height 16
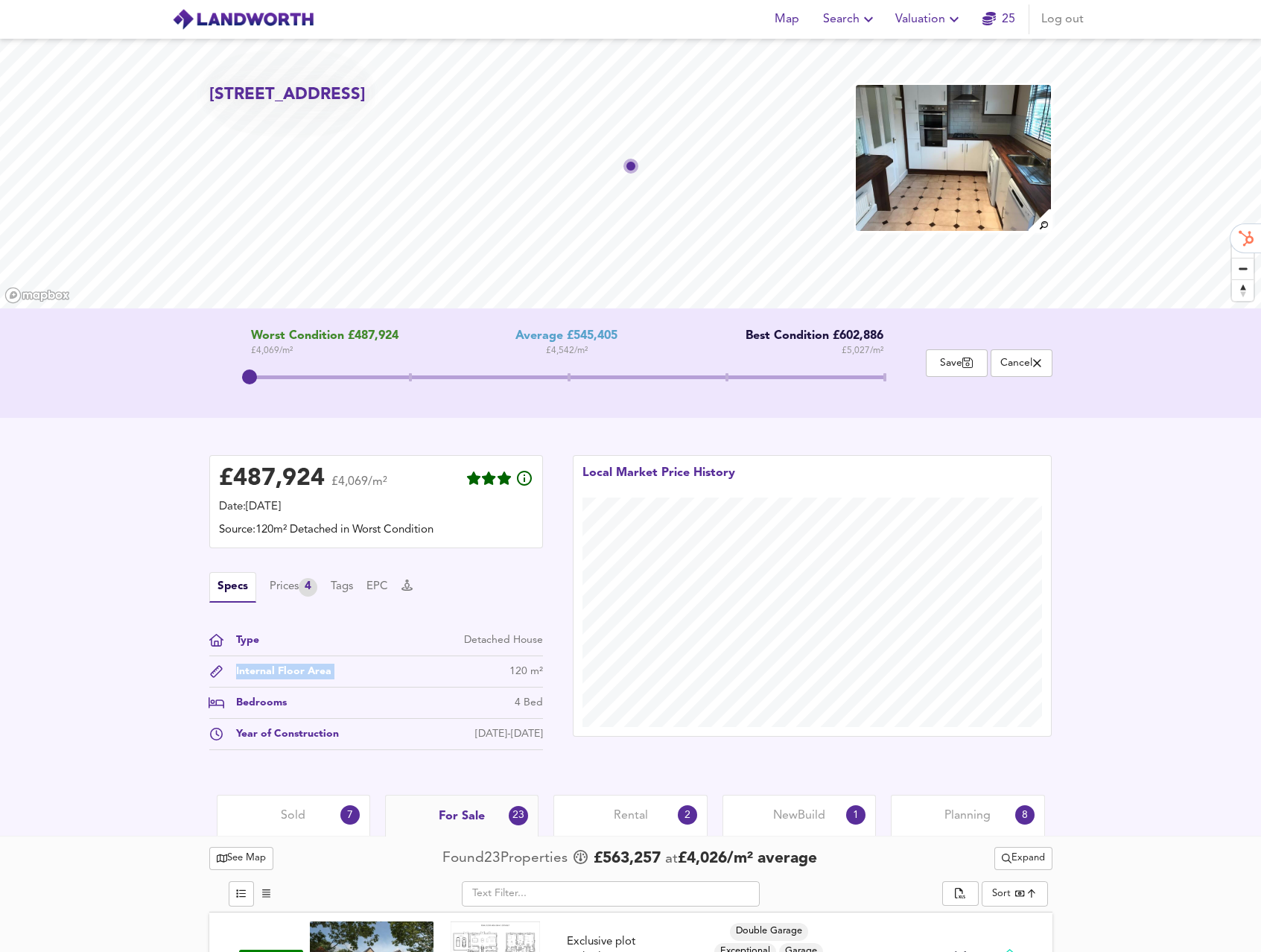
click at [265, 673] on div "Internal Floor Area" at bounding box center [278, 671] width 107 height 16
drag, startPoint x: 414, startPoint y: 378, endPoint x: 926, endPoint y: 392, distance: 512.2
click at [917, 399] on div "Worst Condition £487,924 £ 4,069 / m² Average £545,405 £ 4,542 / m² Best Condit…" at bounding box center [630, 362] width 1261 height 109
click at [957, 359] on span "Save" at bounding box center [957, 363] width 45 height 14
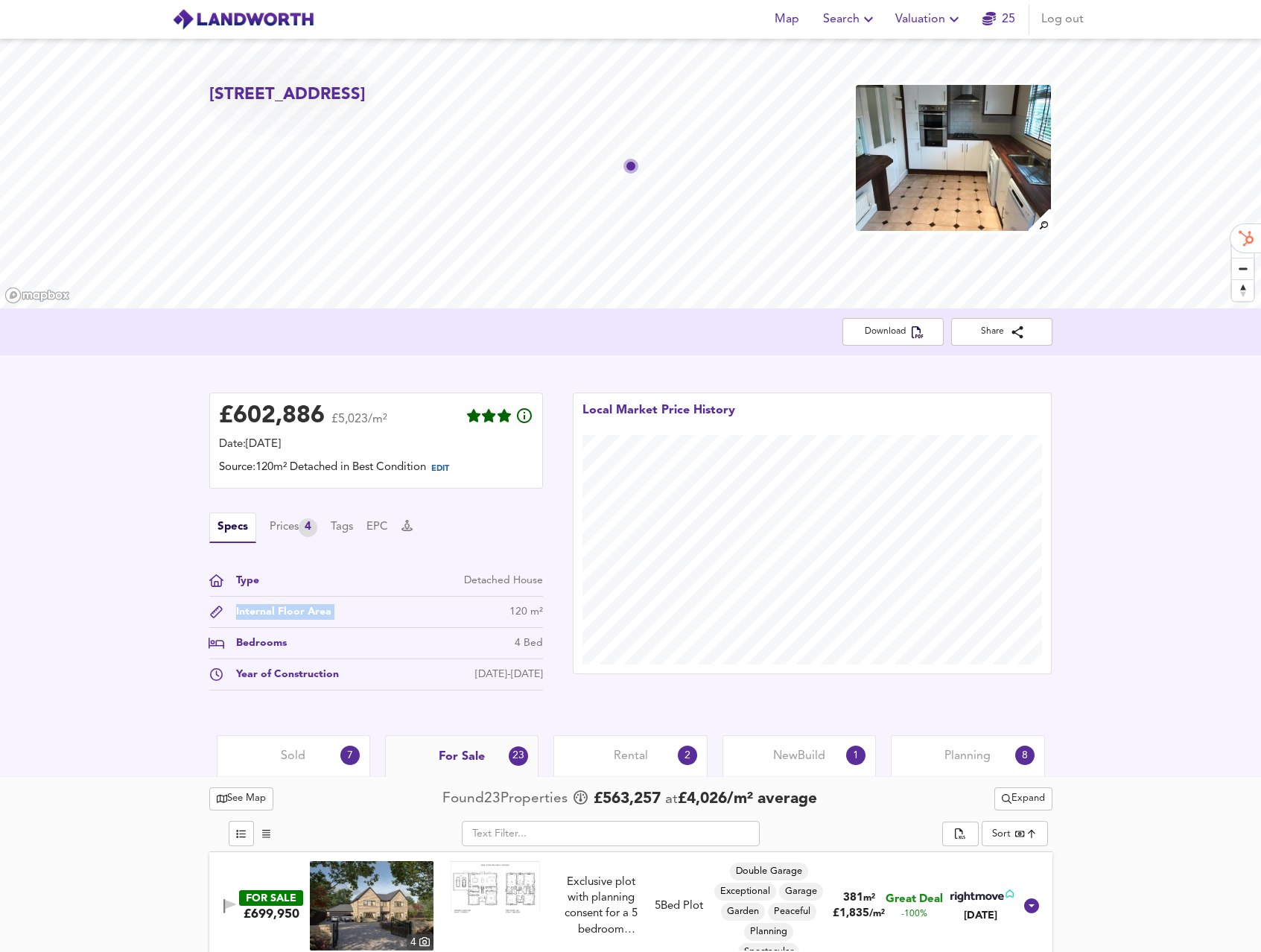
click at [284, 626] on div "Internal Floor Area 120 m²" at bounding box center [376, 616] width 334 height 24
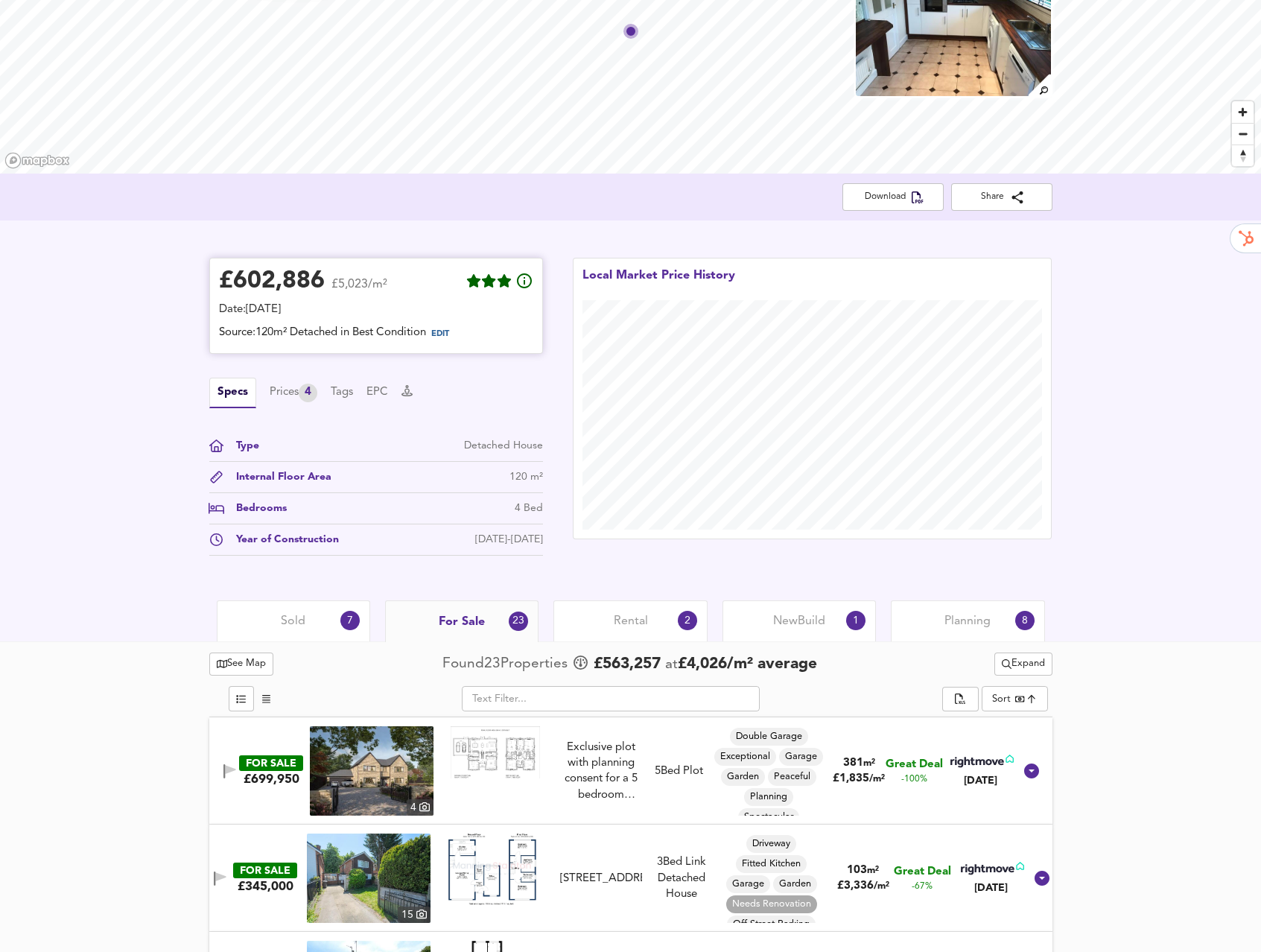
scroll to position [136, 0]
click at [301, 389] on div "Prices 4" at bounding box center [293, 392] width 47 height 19
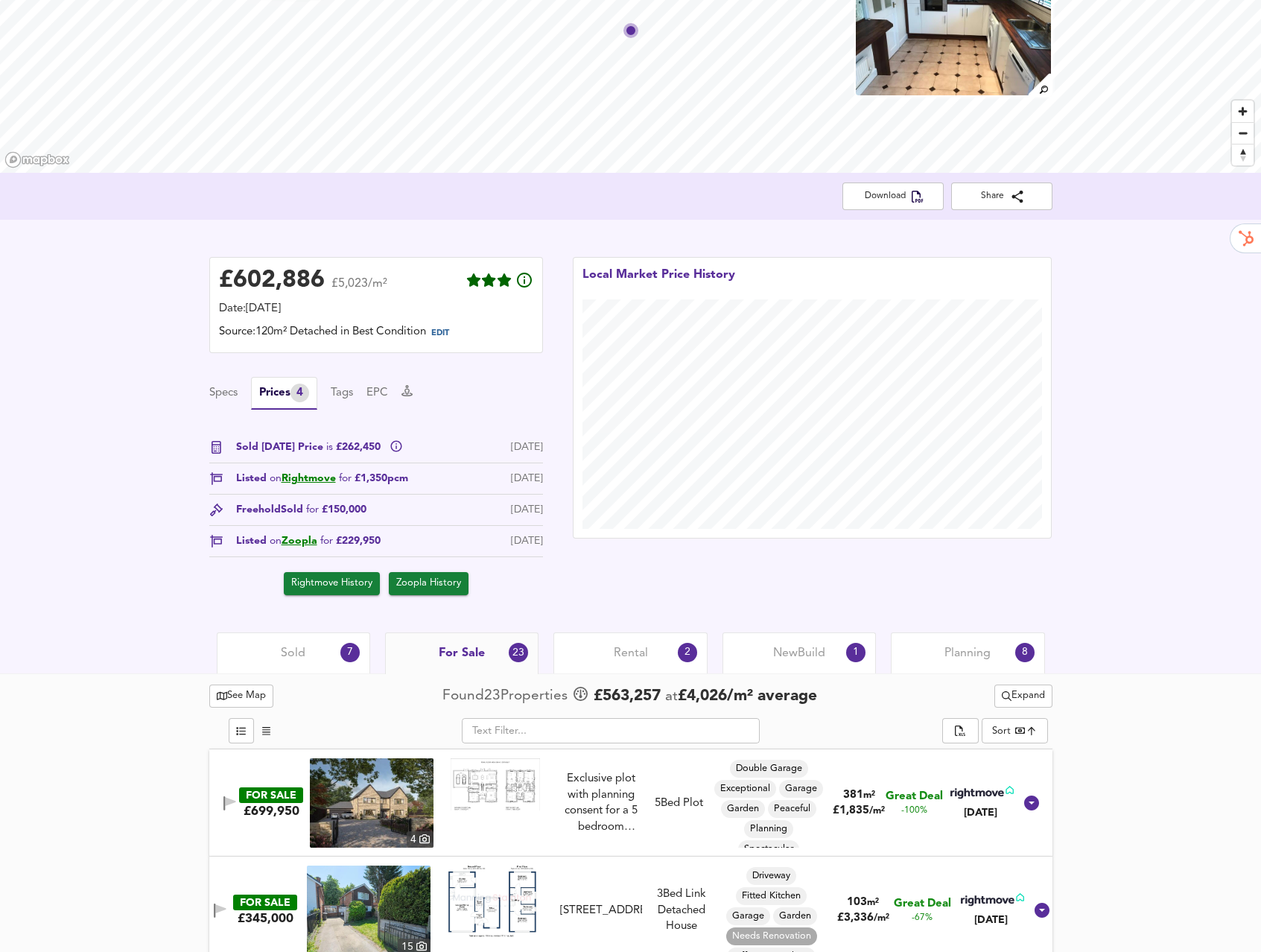
click at [360, 442] on span "Sold [DATE] Price is £262,450" at bounding box center [310, 447] width 148 height 16
click at [401, 483] on span "Listed on Rightmove for £1,350pcm" at bounding box center [322, 478] width 172 height 16
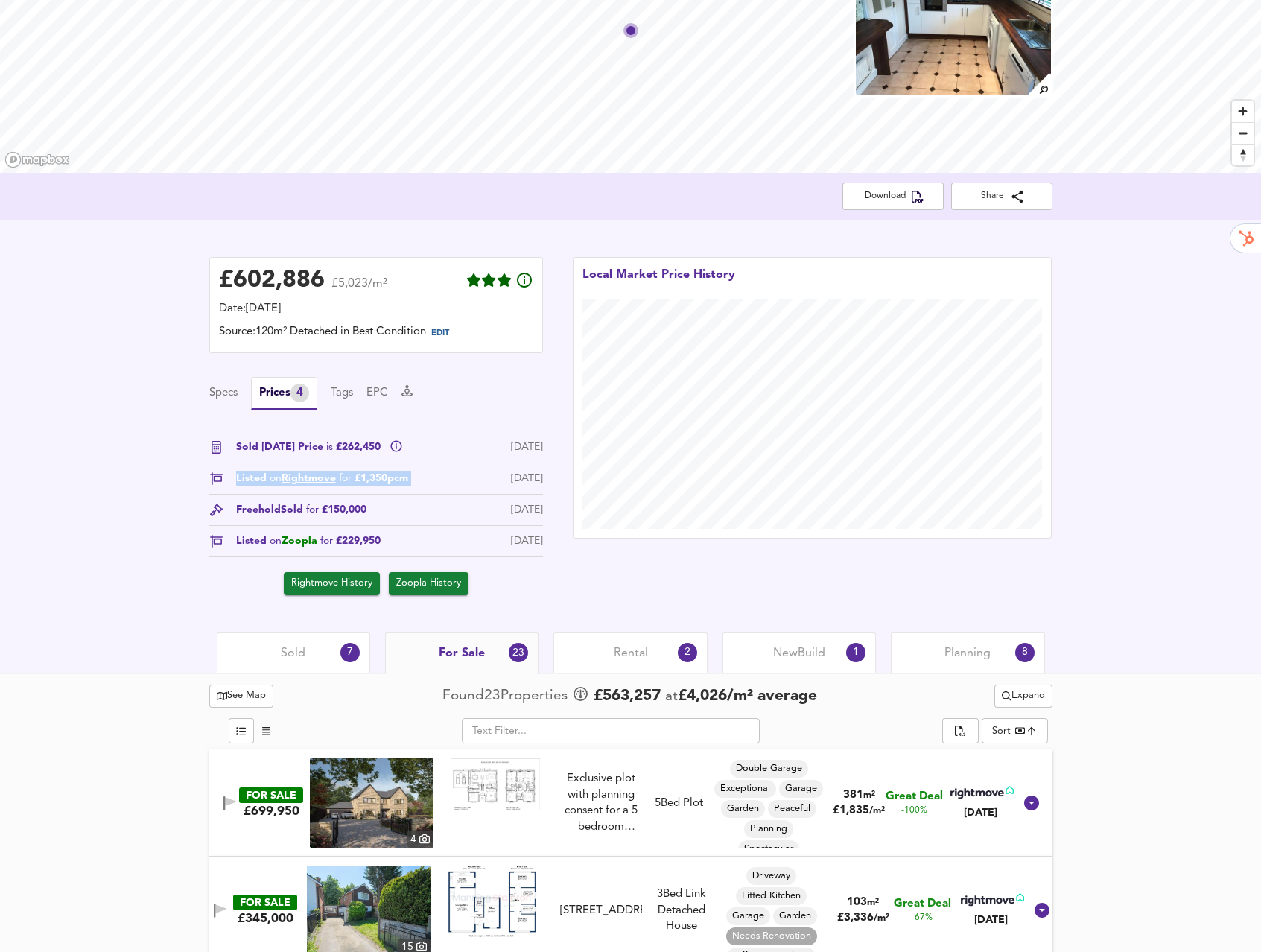
click at [401, 483] on span "Listed on Rightmove for £1,350pcm" at bounding box center [322, 478] width 172 height 16
click at [387, 507] on div "Freehold Sold for £150,000 [DATE]" at bounding box center [376, 514] width 334 height 24
click at [386, 507] on div "Freehold Sold for £150,000 [DATE]" at bounding box center [376, 514] width 334 height 24
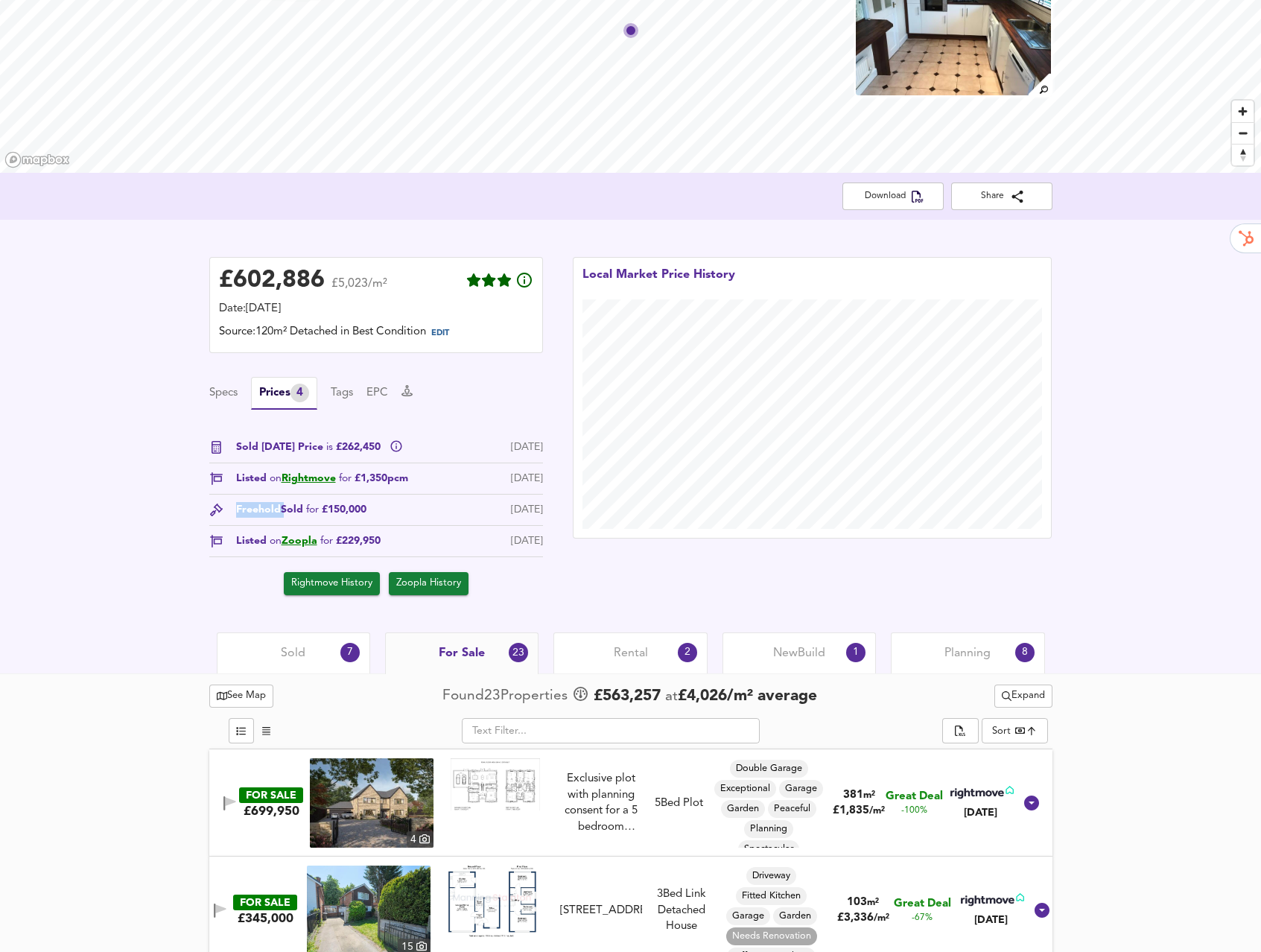
click at [386, 507] on div "Freehold Sold for £150,000 [DATE]" at bounding box center [376, 514] width 334 height 24
